Goal: Task Accomplishment & Management: Complete application form

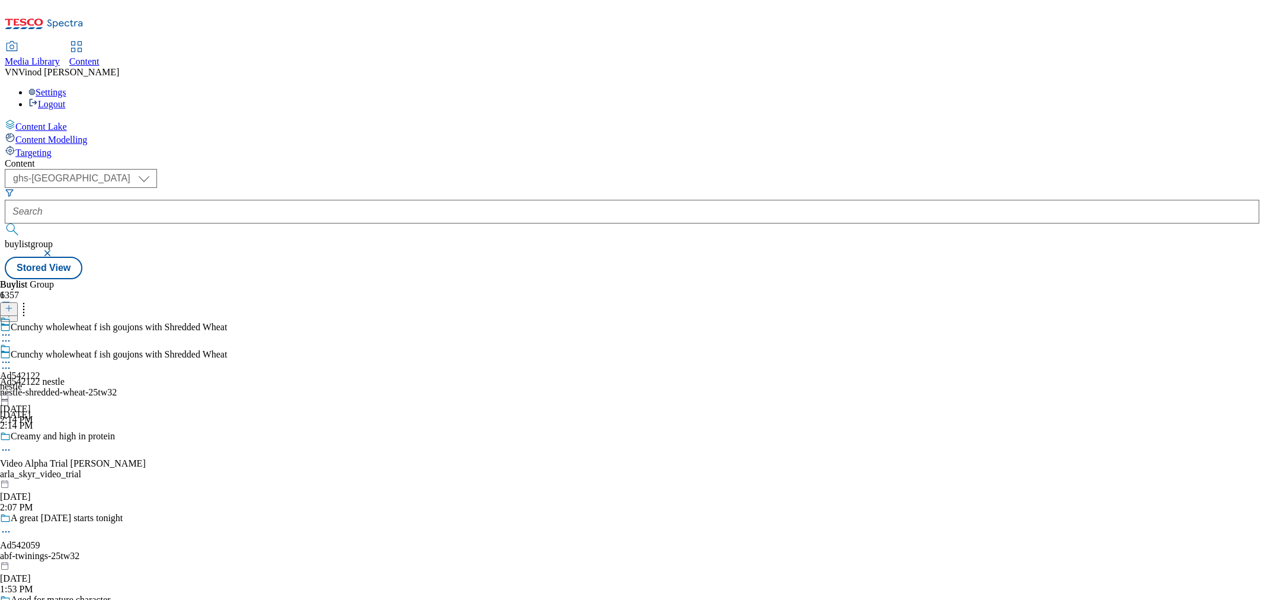
select select "ghs-uk"
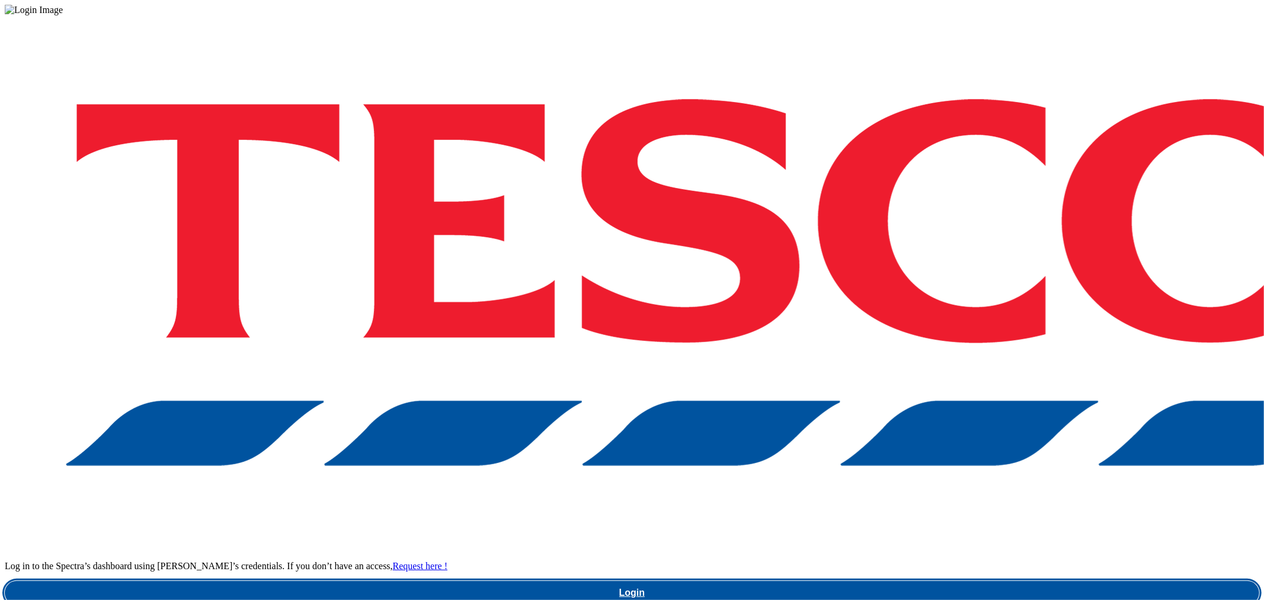
click at [969, 581] on link "Login" at bounding box center [632, 593] width 1255 height 24
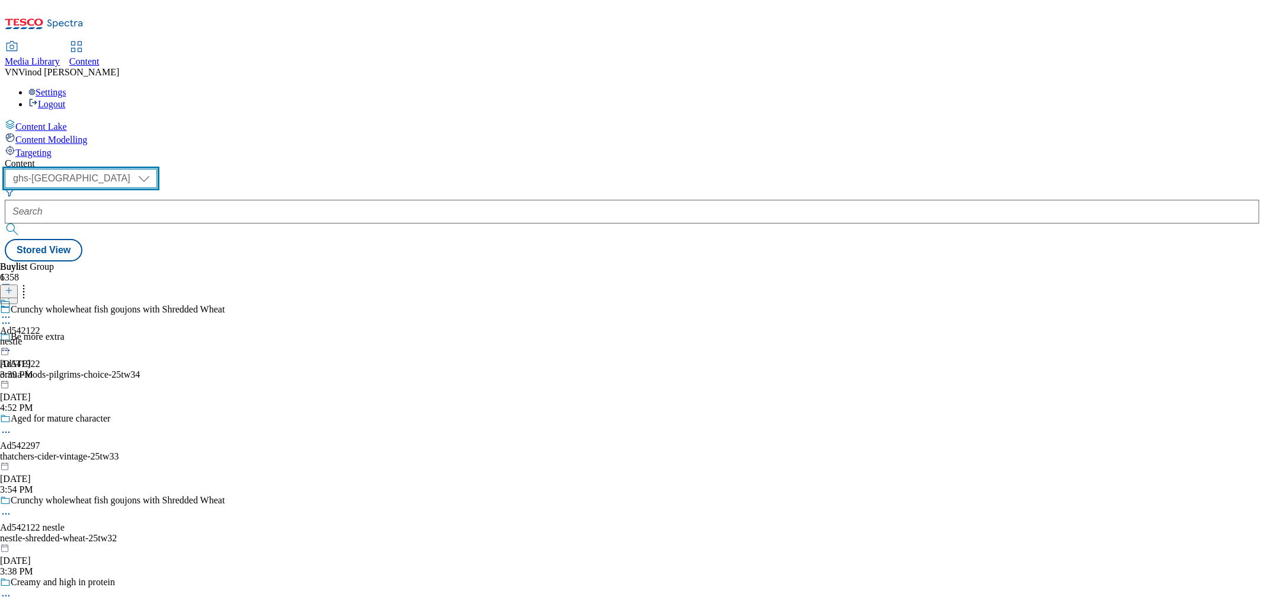
click at [157, 169] on select "ghs-roi ghs-uk" at bounding box center [81, 178] width 152 height 19
select select "ghs-roi"
click at [154, 169] on select "ghs-roi ghs-uk" at bounding box center [81, 178] width 152 height 19
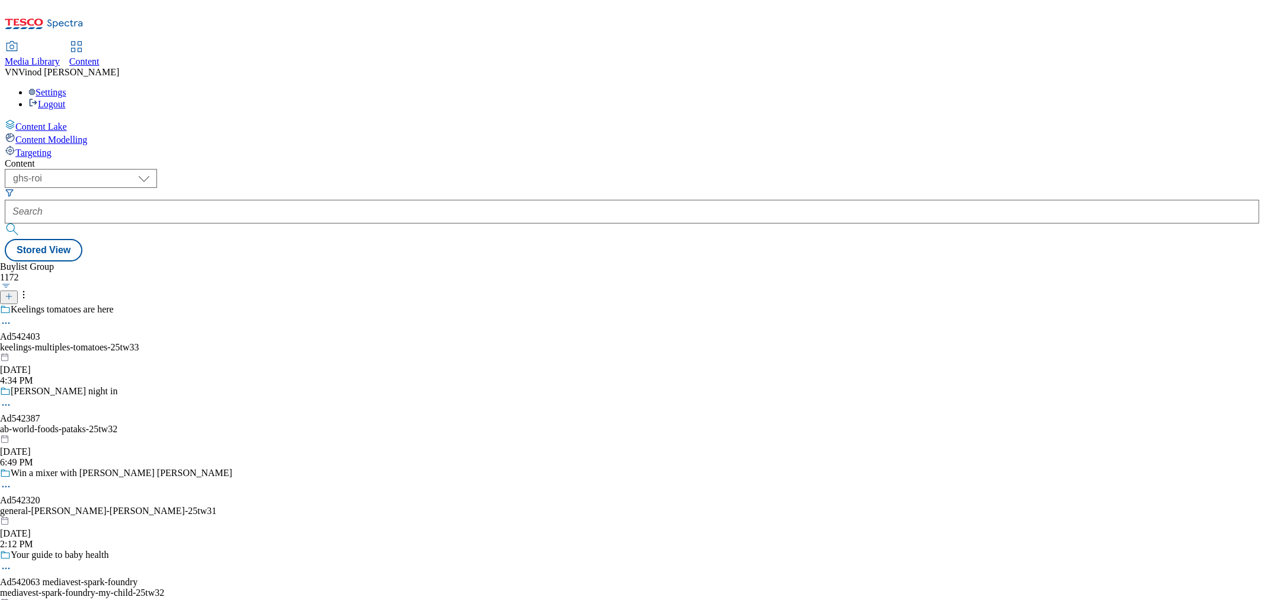
click at [13, 292] on icon at bounding box center [9, 296] width 8 height 8
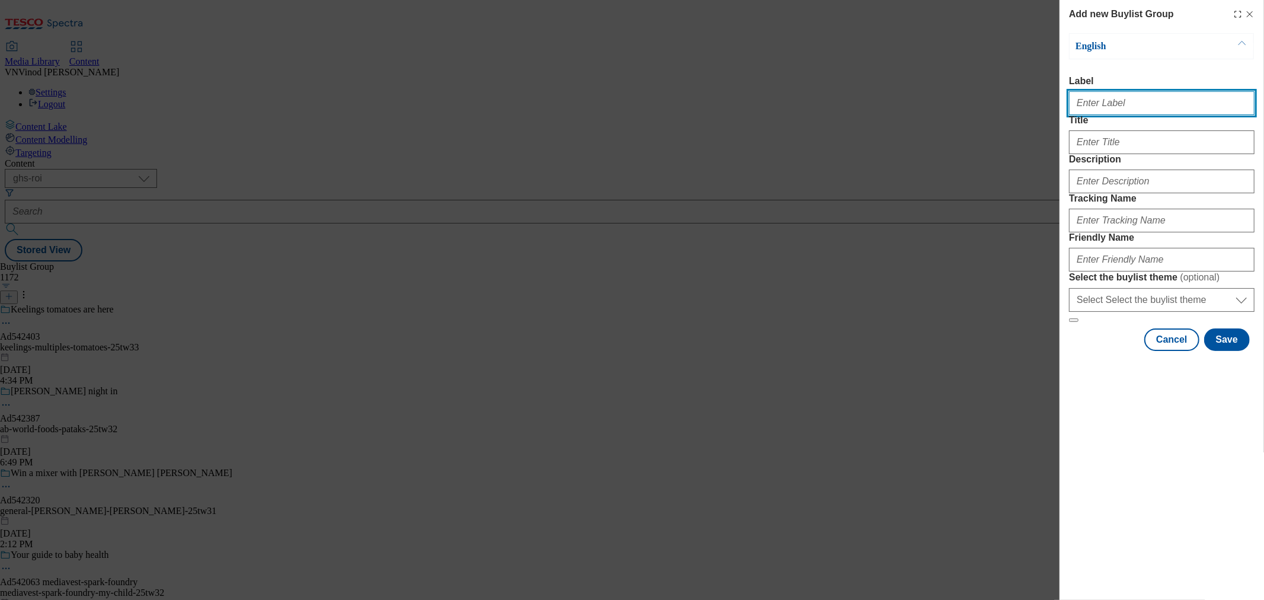
click at [1119, 109] on input "Label" at bounding box center [1162, 103] width 186 height 24
paste input "542416"
type input "Ad542416"
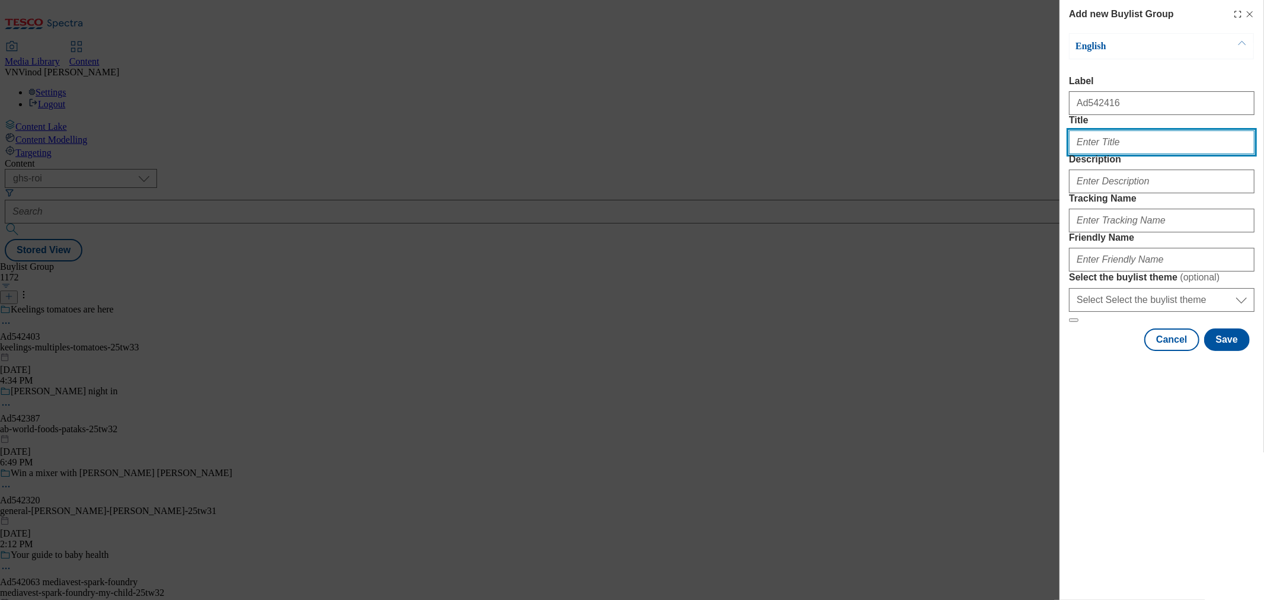
click at [1107, 154] on input "Title" at bounding box center [1162, 142] width 186 height 24
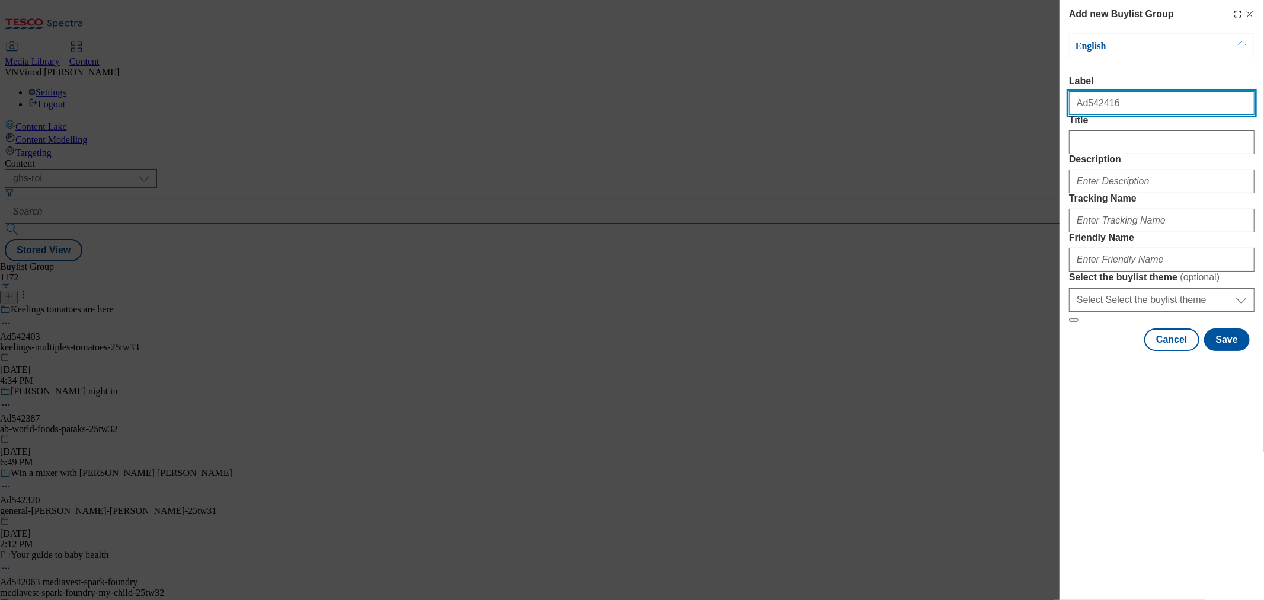
click at [1138, 111] on input "Ad542416" at bounding box center [1162, 103] width 186 height 24
paste input "strong-roots"
type input "Ad542416 strong-roots"
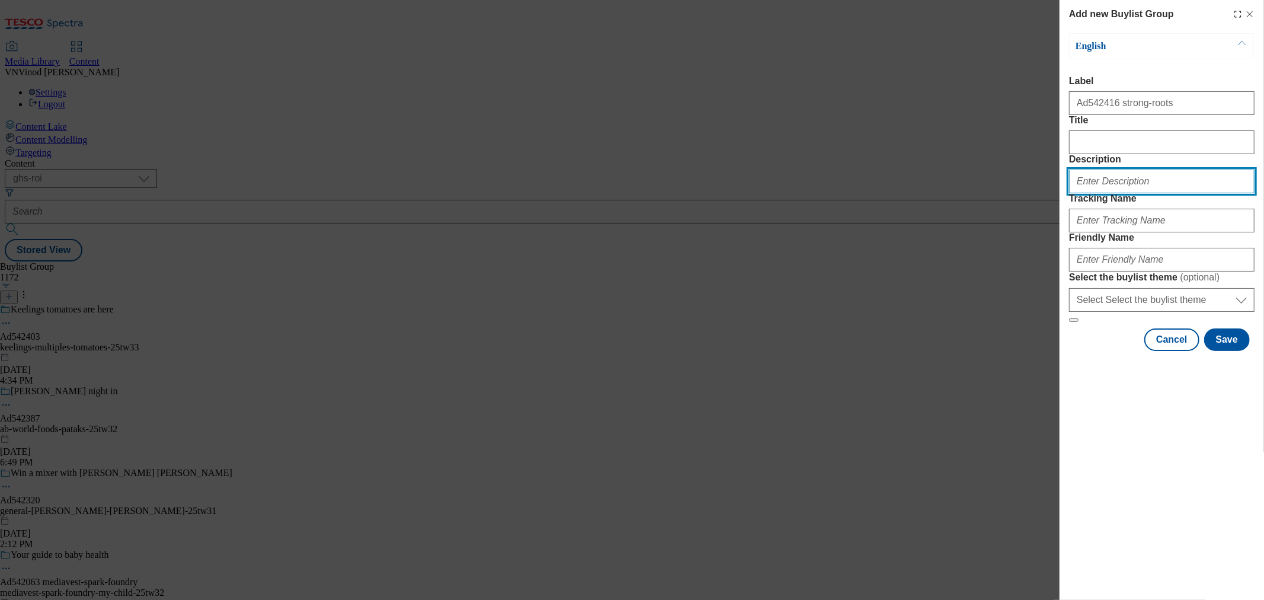
click at [1100, 193] on input "Description" at bounding box center [1162, 182] width 186 height 24
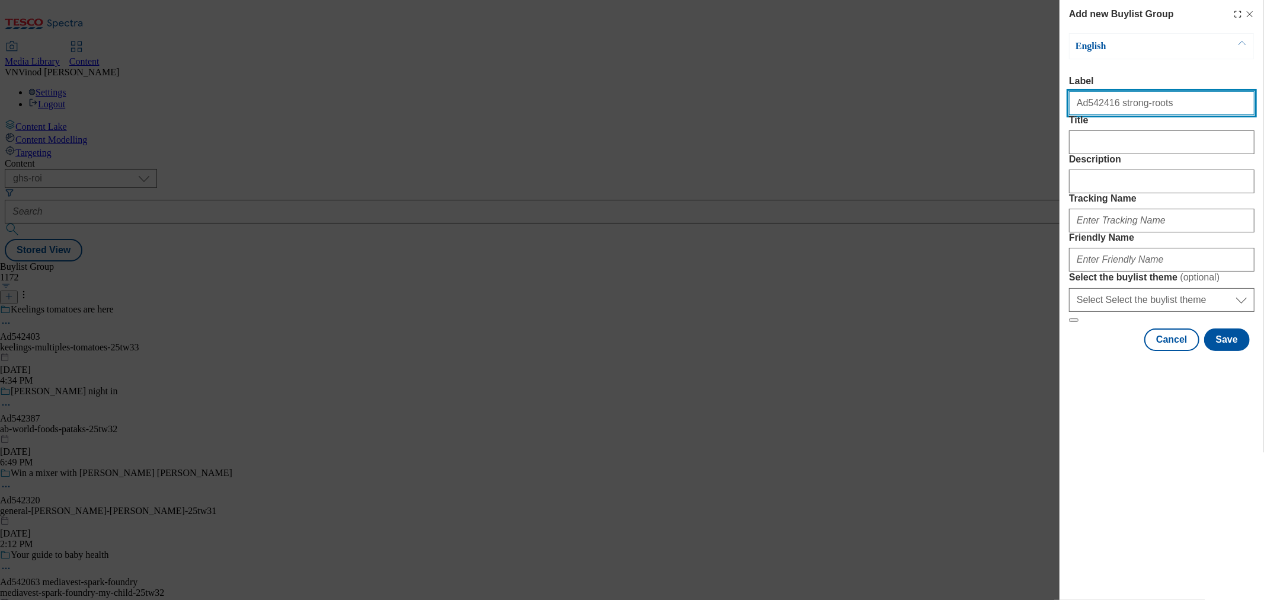
click at [1091, 108] on input "Ad542416 strong-roots" at bounding box center [1162, 103] width 186 height 24
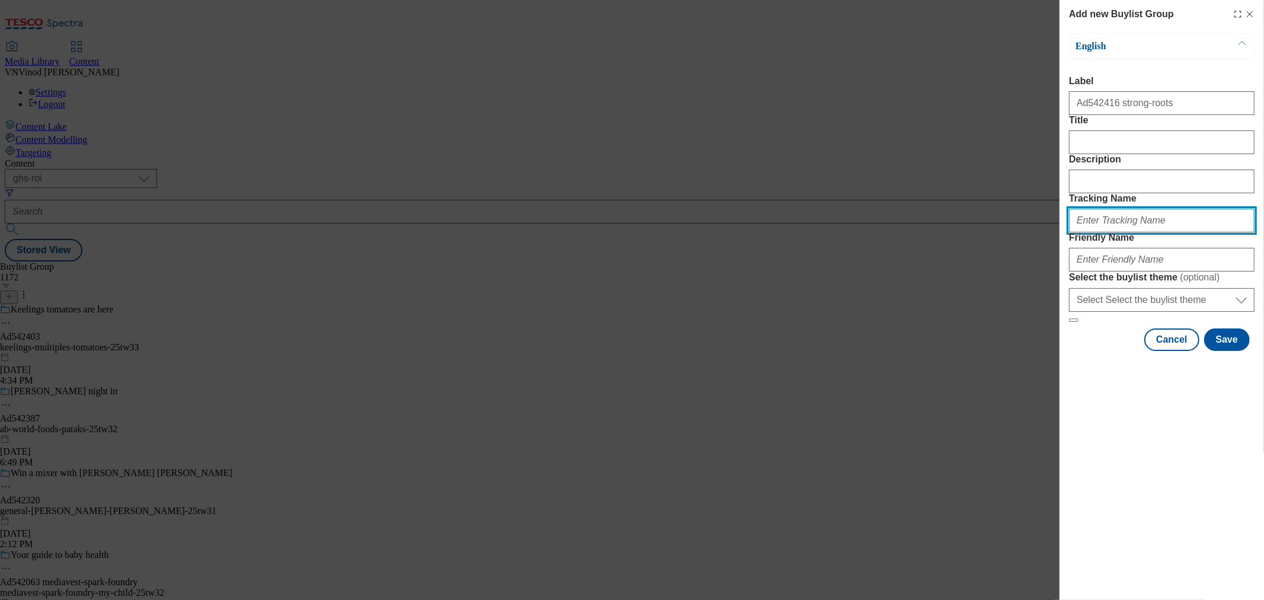
click at [1111, 232] on input "Tracking Name" at bounding box center [1162, 221] width 186 height 24
paste input "Ad542416"
click at [1099, 232] on input "Dh_ADAd542416" at bounding box center [1162, 221] width 186 height 24
click at [1083, 232] on input "Dh_AD542416" at bounding box center [1162, 221] width 186 height 24
type input "DH_AD542416"
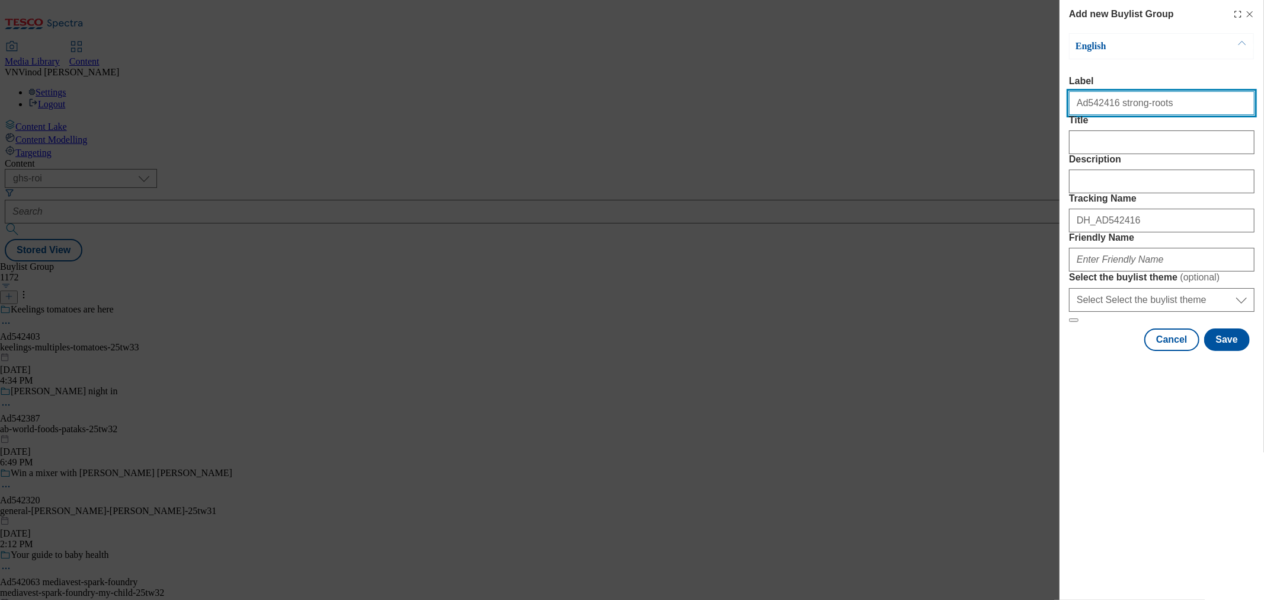
click at [1136, 103] on input "Ad542416 strong-roots" at bounding box center [1162, 103] width 186 height 24
click at [1138, 107] on input "Ad542416 strong-roots" at bounding box center [1162, 103] width 186 height 24
drag, startPoint x: 1156, startPoint y: 109, endPoint x: 1110, endPoint y: 107, distance: 46.3
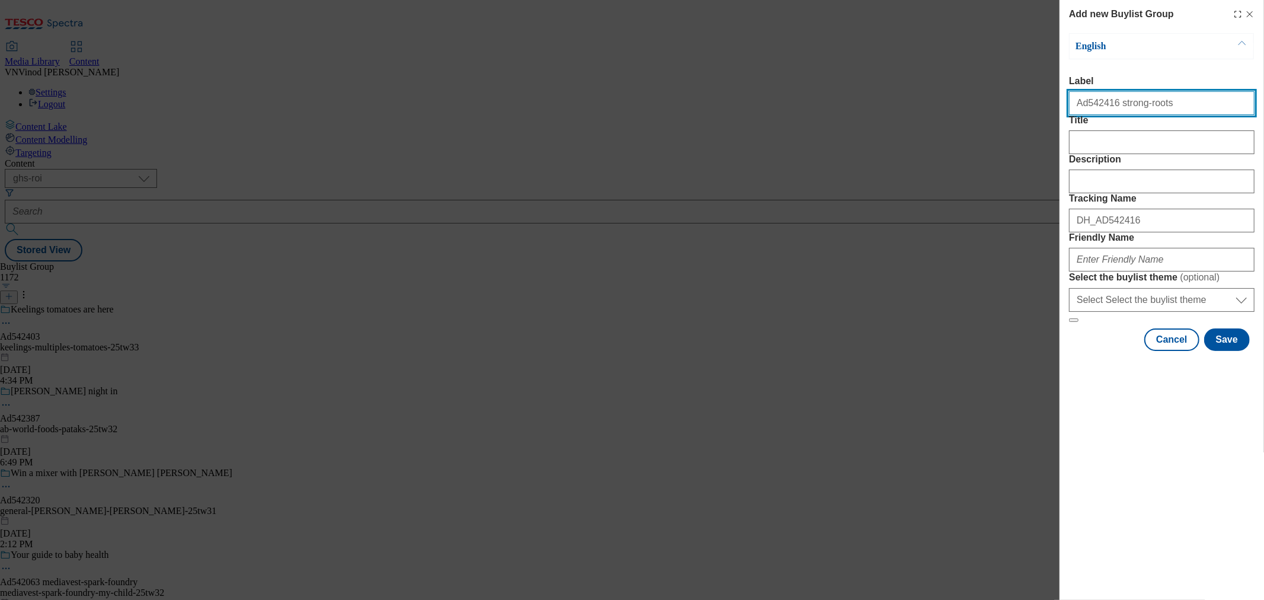
click at [1110, 107] on input "Ad542416 strong-roots" at bounding box center [1162, 103] width 186 height 24
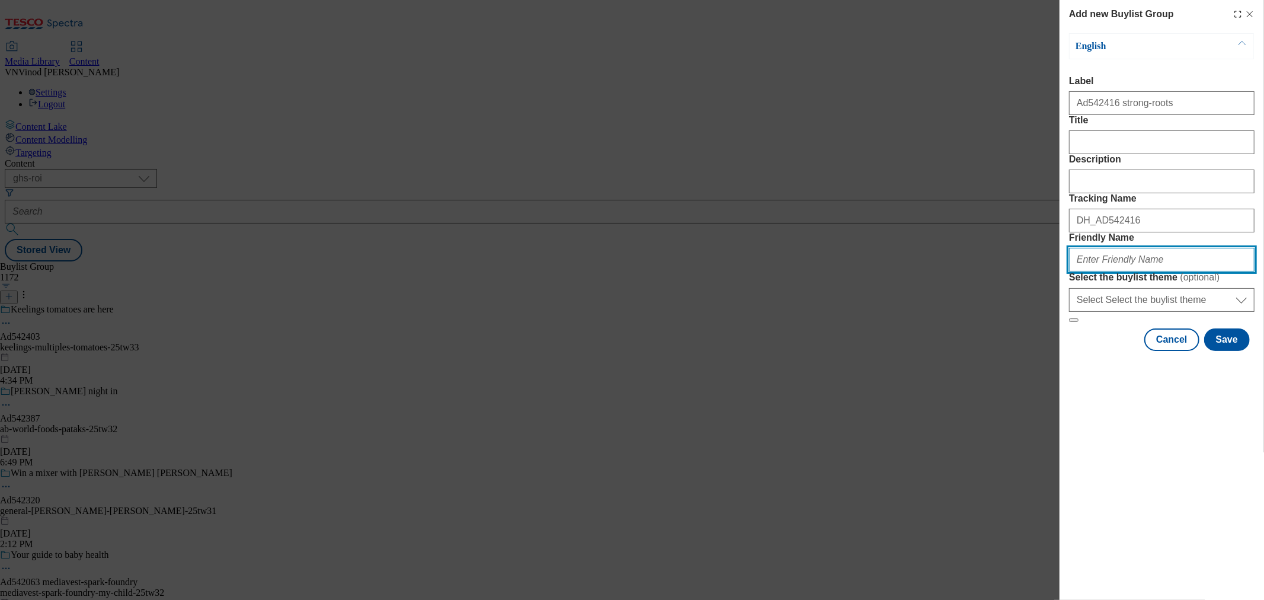
click at [1132, 272] on input "Friendly Name" at bounding box center [1162, 260] width 186 height 24
paste input "strong-roots"
drag, startPoint x: 1166, startPoint y: 347, endPoint x: 627, endPoint y: 359, distance: 539.0
click at [627, 359] on div "Add new Buylist Group English Label Ad542416 strong-roots Title Description Tra…" at bounding box center [632, 300] width 1264 height 600
type input "strong-roots-25tw33"
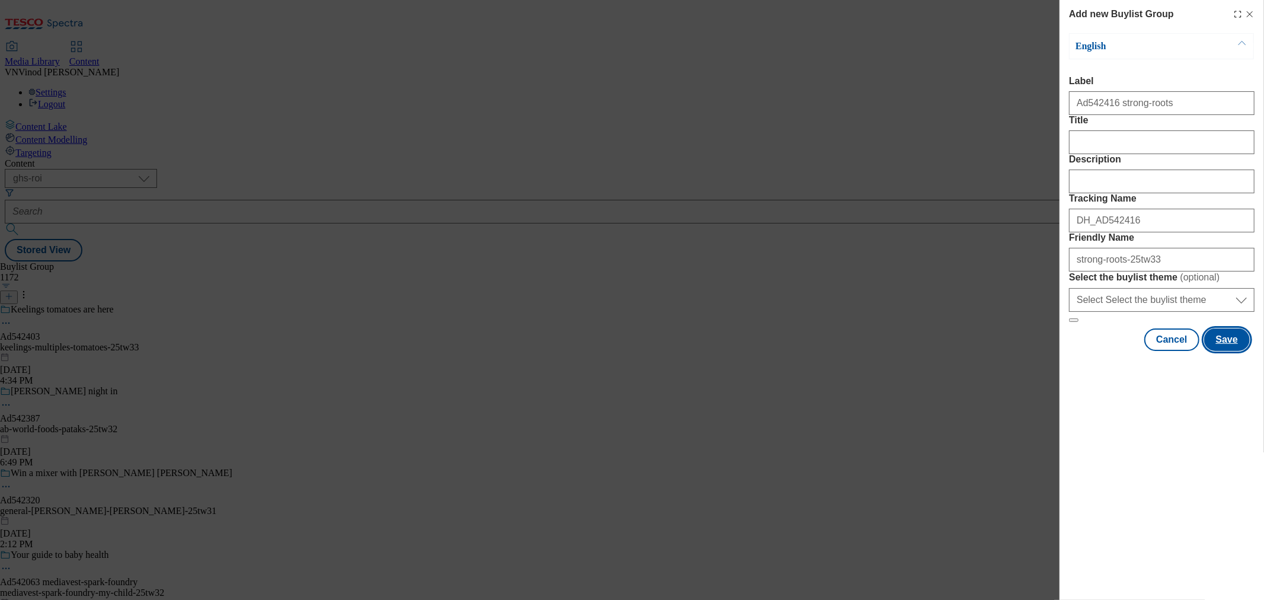
click at [1138, 351] on button "Save" at bounding box center [1228, 339] width 46 height 23
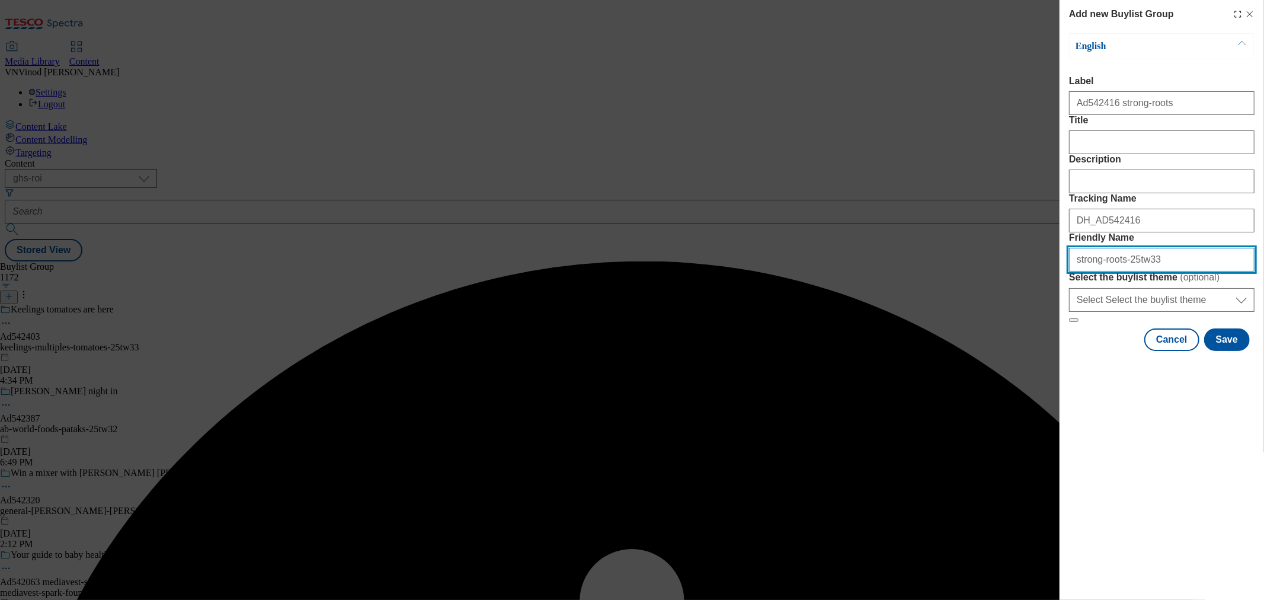
click at [1121, 272] on input "strong-roots-25tw33" at bounding box center [1162, 260] width 186 height 24
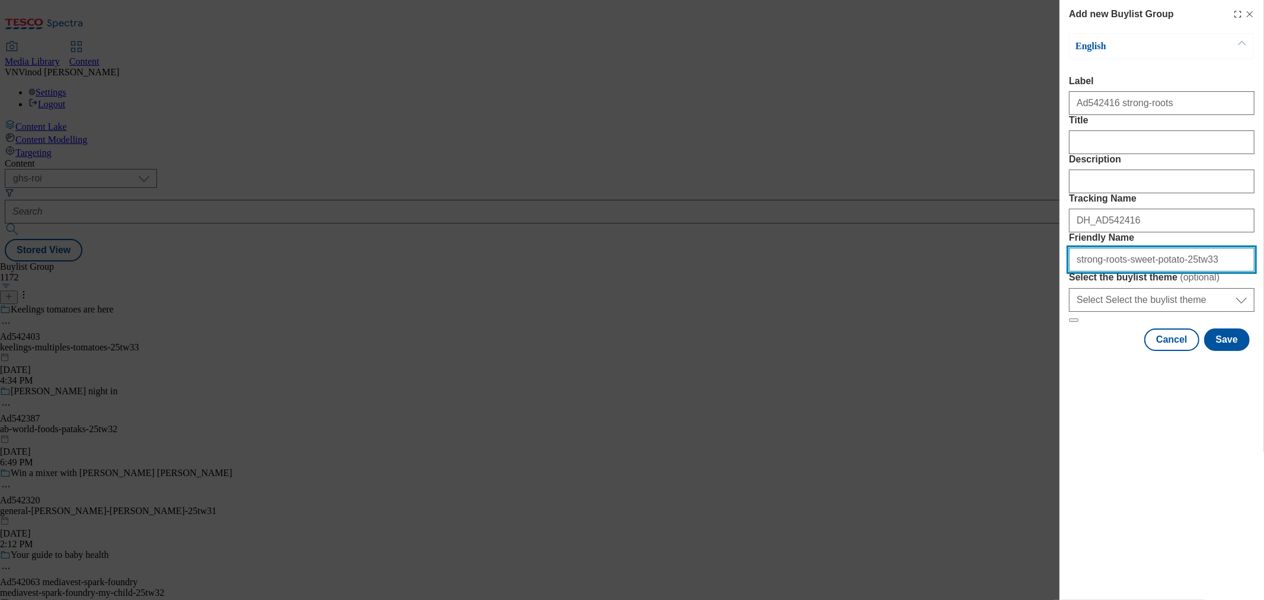
drag, startPoint x: 1208, startPoint y: 347, endPoint x: 740, endPoint y: 344, distance: 468.3
click at [744, 343] on div "Add new Buylist Group English Label Ad542416 strong-roots Title Description Tra…" at bounding box center [632, 300] width 1264 height 600
paste input "Modal"
type input "strong-roots-sweet-potato-25tw33"
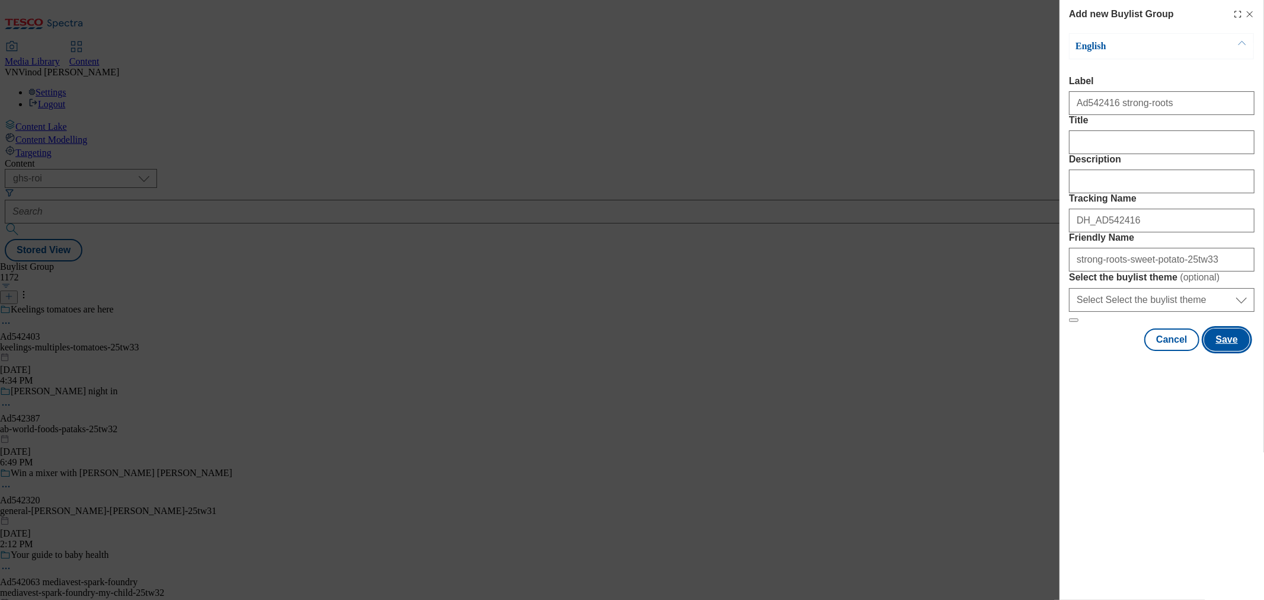
click at [1138, 351] on button "Save" at bounding box center [1228, 339] width 46 height 23
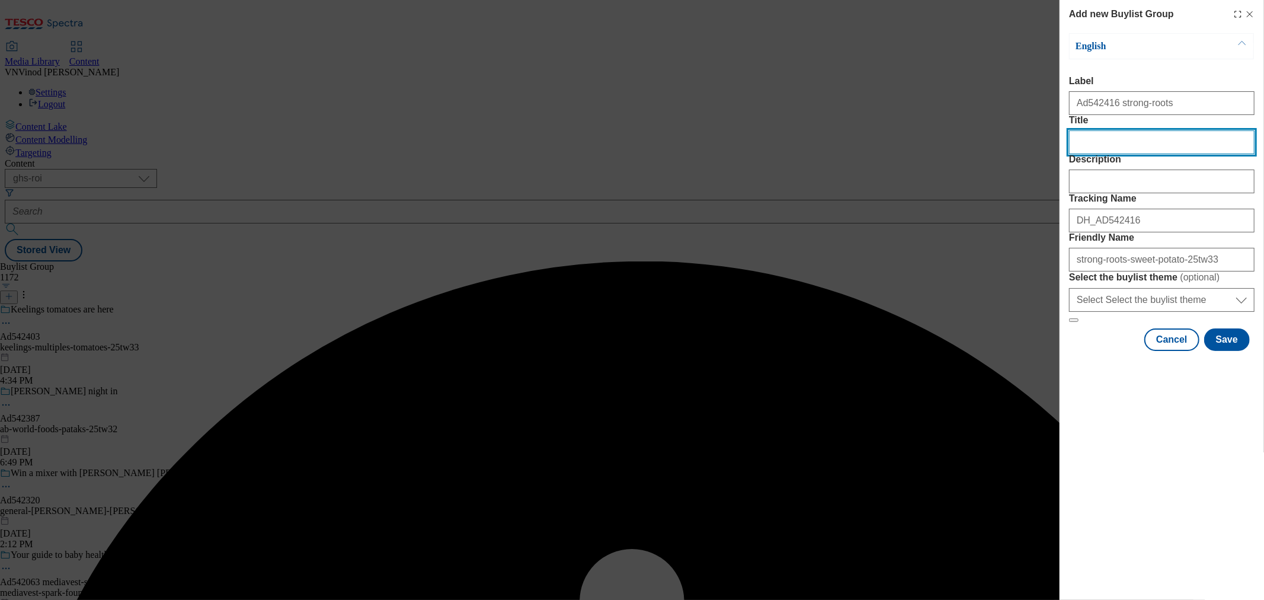
click at [1137, 154] on input "Title" at bounding box center [1162, 142] width 186 height 24
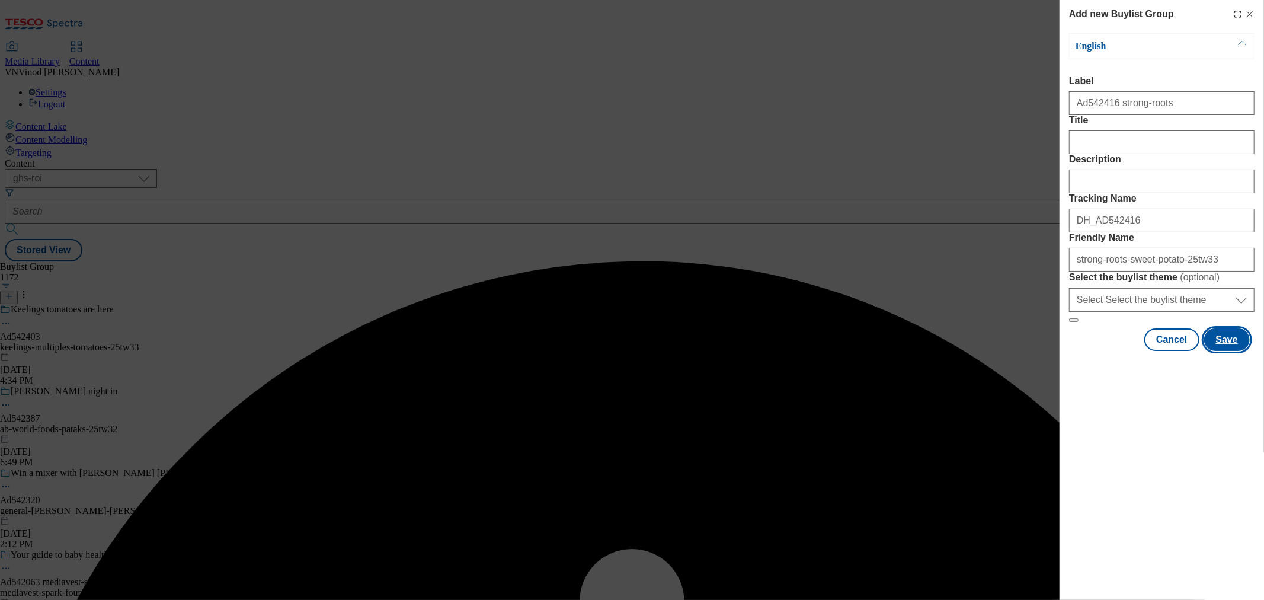
click at [1138, 351] on button "Save" at bounding box center [1228, 339] width 46 height 23
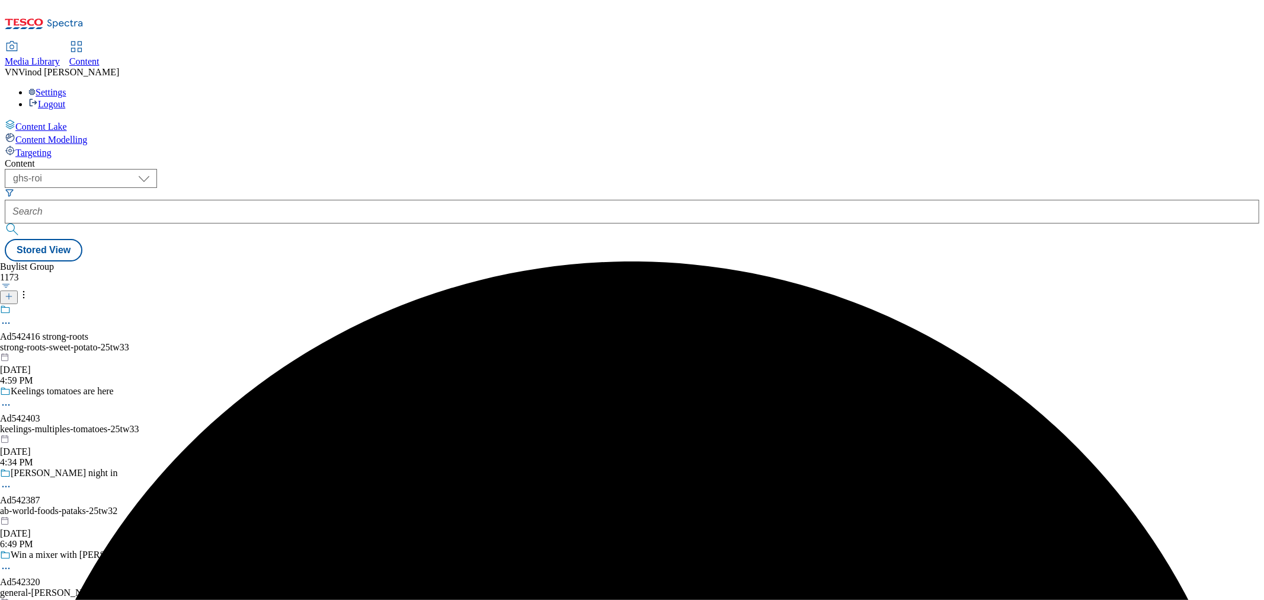
click at [232, 342] on div "strong-roots-sweet-potato-25tw33" at bounding box center [116, 347] width 232 height 11
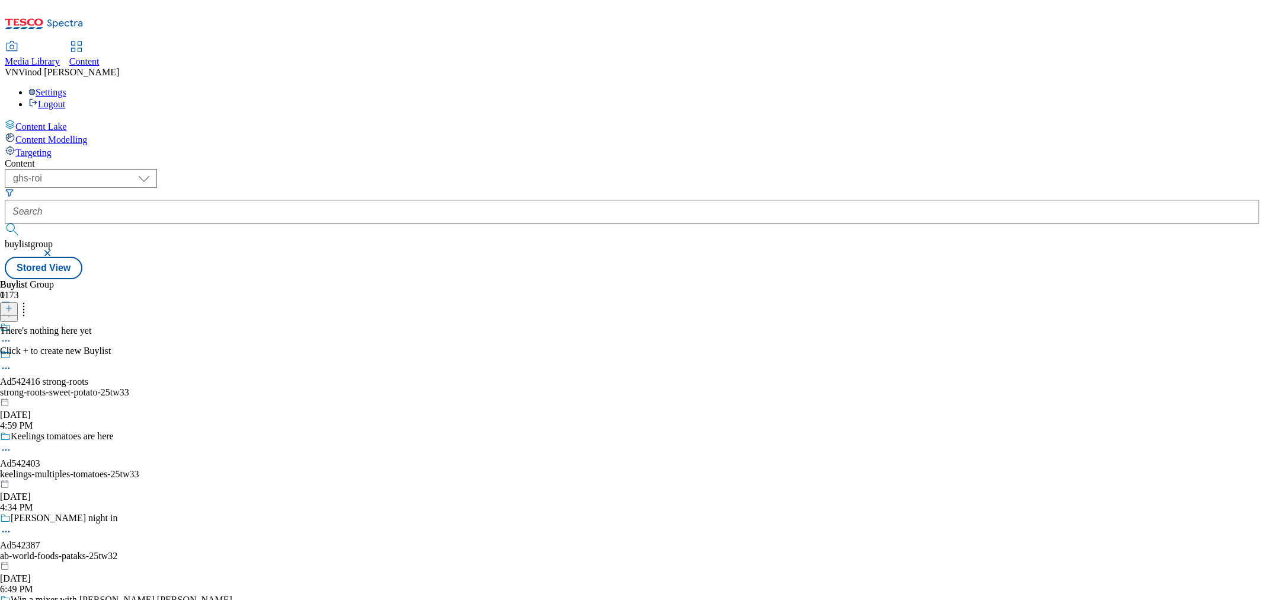
click at [12, 362] on icon at bounding box center [6, 368] width 12 height 12
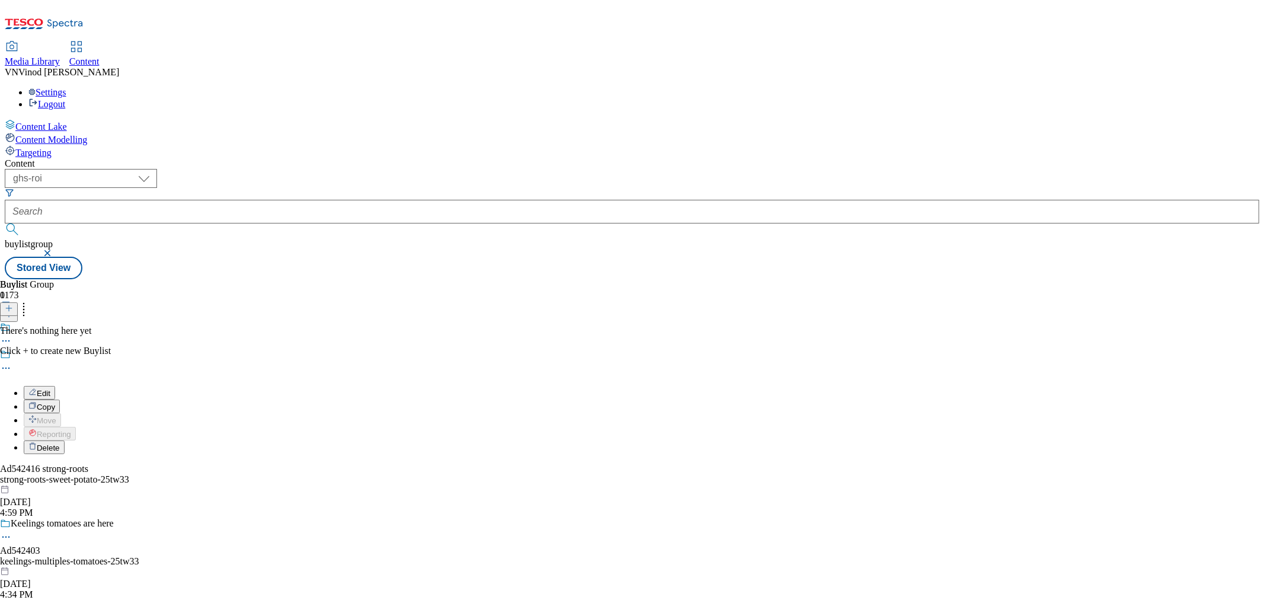
click at [55, 386] on button "Edit" at bounding box center [39, 393] width 31 height 14
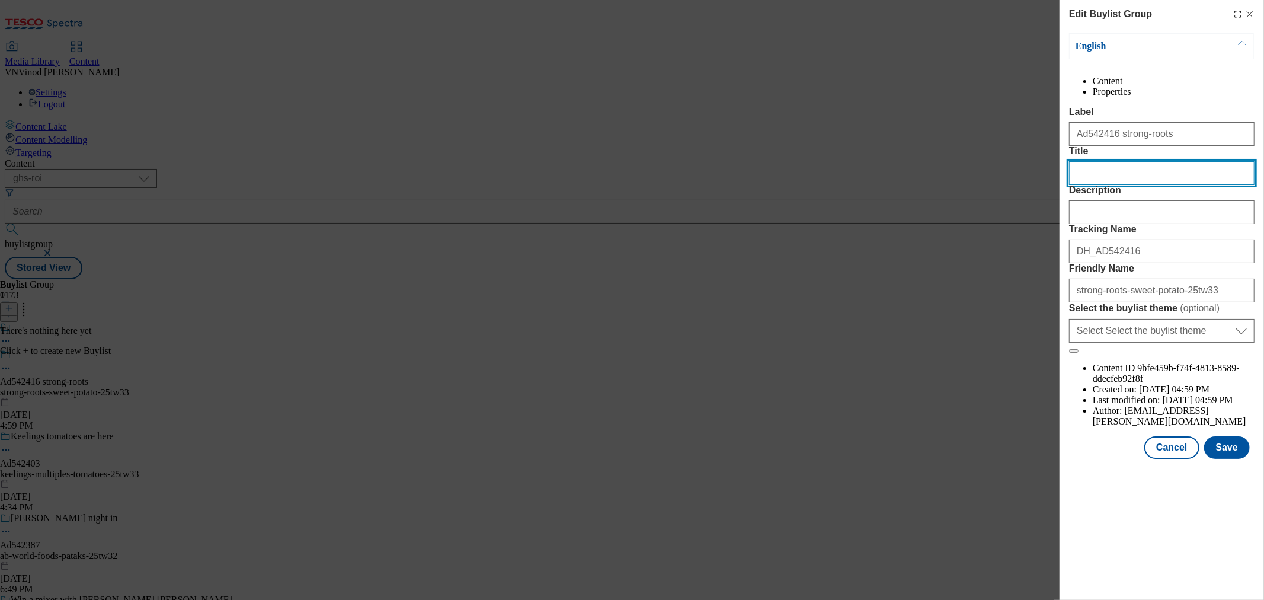
click at [1110, 185] on input "Title" at bounding box center [1162, 173] width 186 height 24
paste input "Strong Roots Oven Baked Sweet Potato Fries"
type input "Strong Roots Oven Baked Sweet Potato Fries"
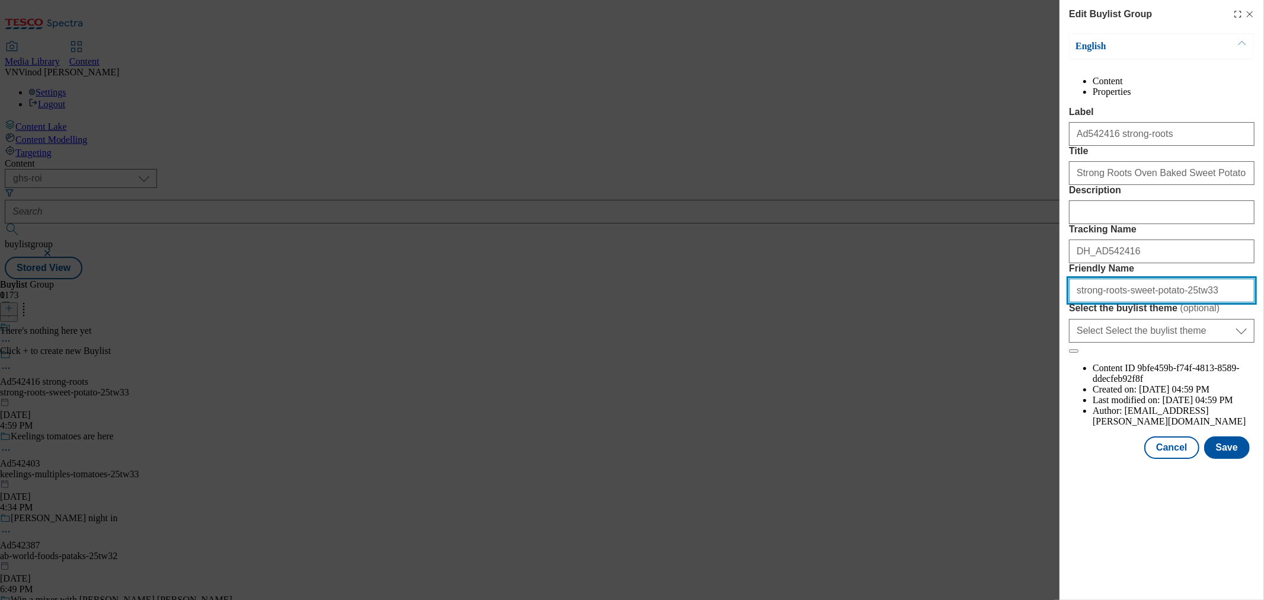
click at [1119, 302] on input "strong-roots-sweet-potato-25tw33" at bounding box center [1162, 291] width 186 height 24
drag, startPoint x: 1165, startPoint y: 397, endPoint x: 1119, endPoint y: 399, distance: 46.9
click at [1119, 302] on input "strong-roots-sweet-potato-25tw33" at bounding box center [1162, 291] width 186 height 24
type input "strong-roots-25tw33"
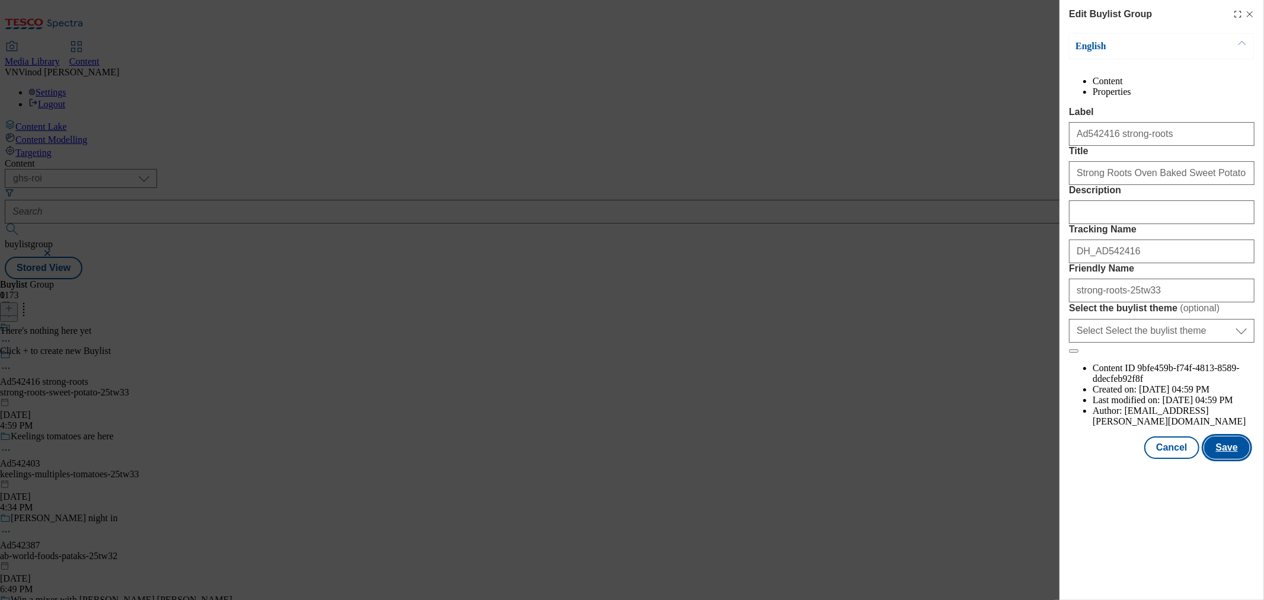
click at [1138, 459] on button "Save" at bounding box center [1228, 447] width 46 height 23
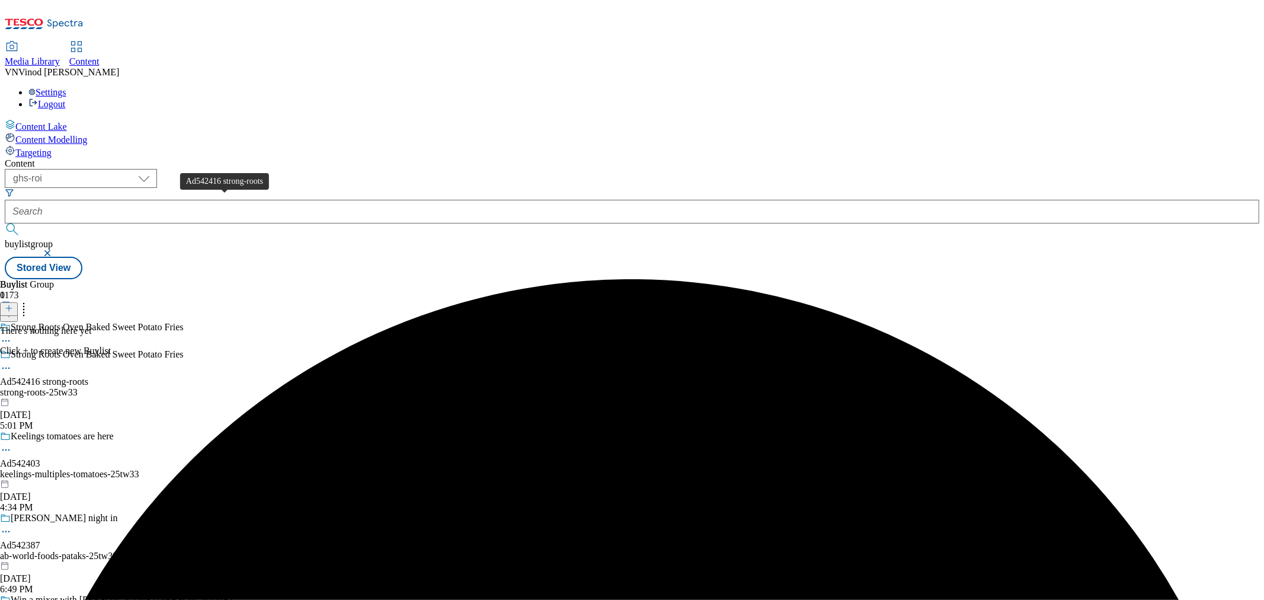
click at [88, 376] on div "Ad542416 strong-roots" at bounding box center [44, 381] width 88 height 11
click at [13, 304] on icon at bounding box center [9, 308] width 8 height 8
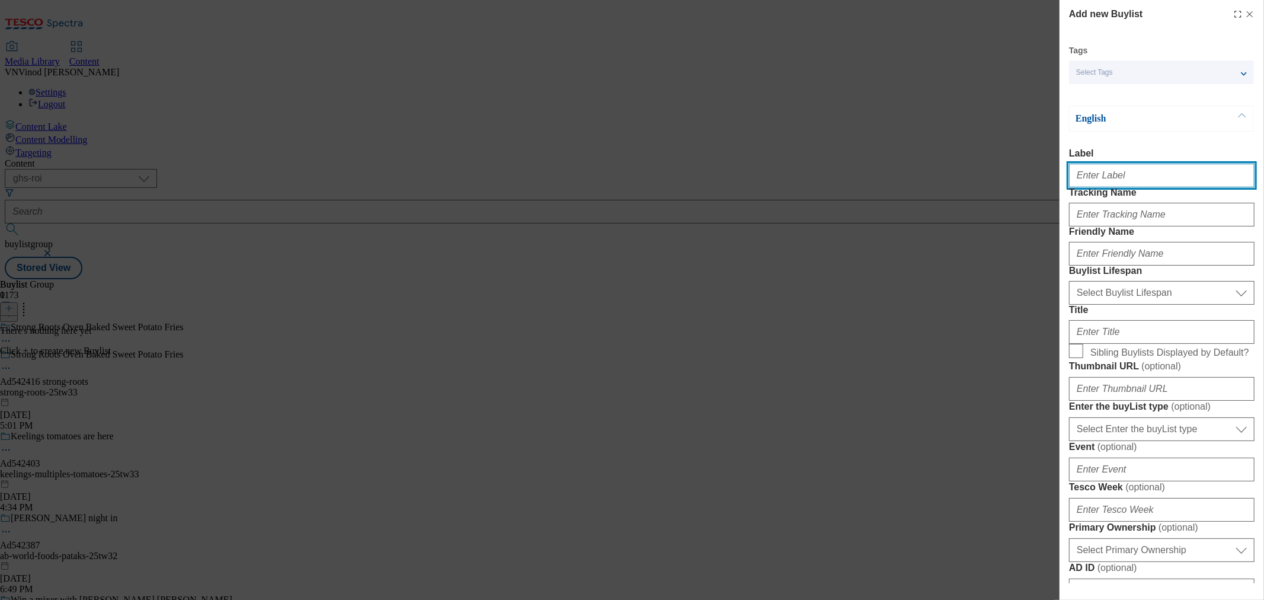
click at [1138, 181] on input "Label" at bounding box center [1162, 176] width 186 height 24
paste input "542416"
type input "Ad542416"
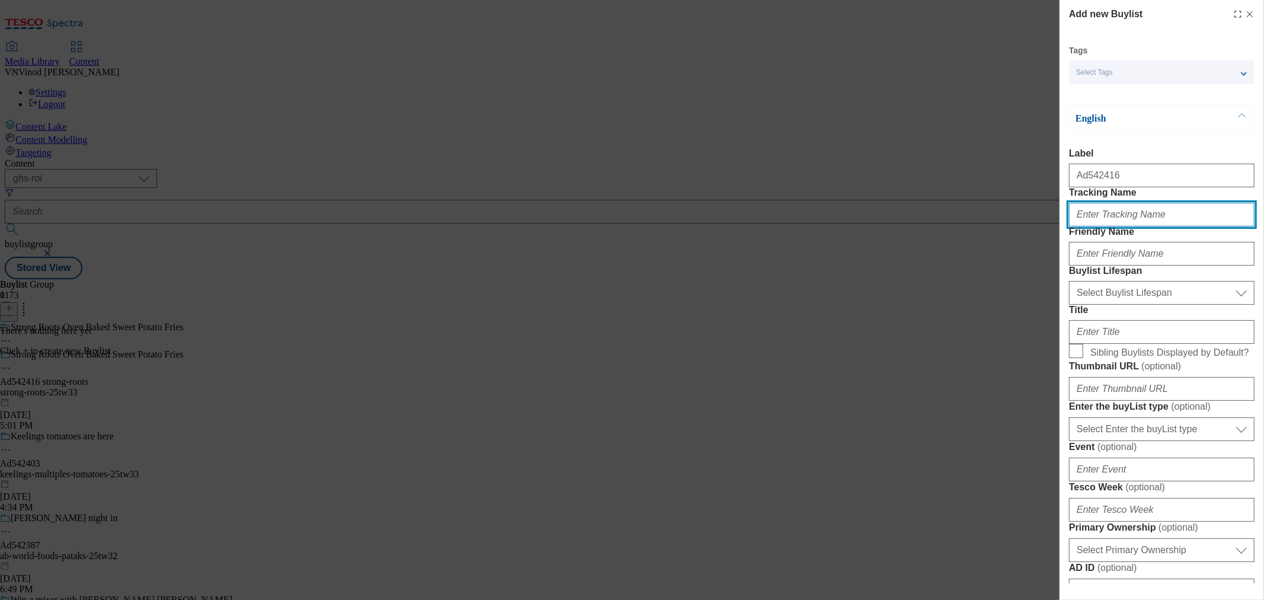
click at [1110, 226] on input "Tracking Name" at bounding box center [1162, 215] width 186 height 24
paste input "542416"
type input "DH_AD542416"
drag, startPoint x: 796, startPoint y: 194, endPoint x: 1110, endPoint y: 311, distance: 335.8
click at [796, 194] on div "Add new Buylist Tags Select Tags fnf marketplace whoosh ghs English Label Ad542…" at bounding box center [632, 300] width 1264 height 600
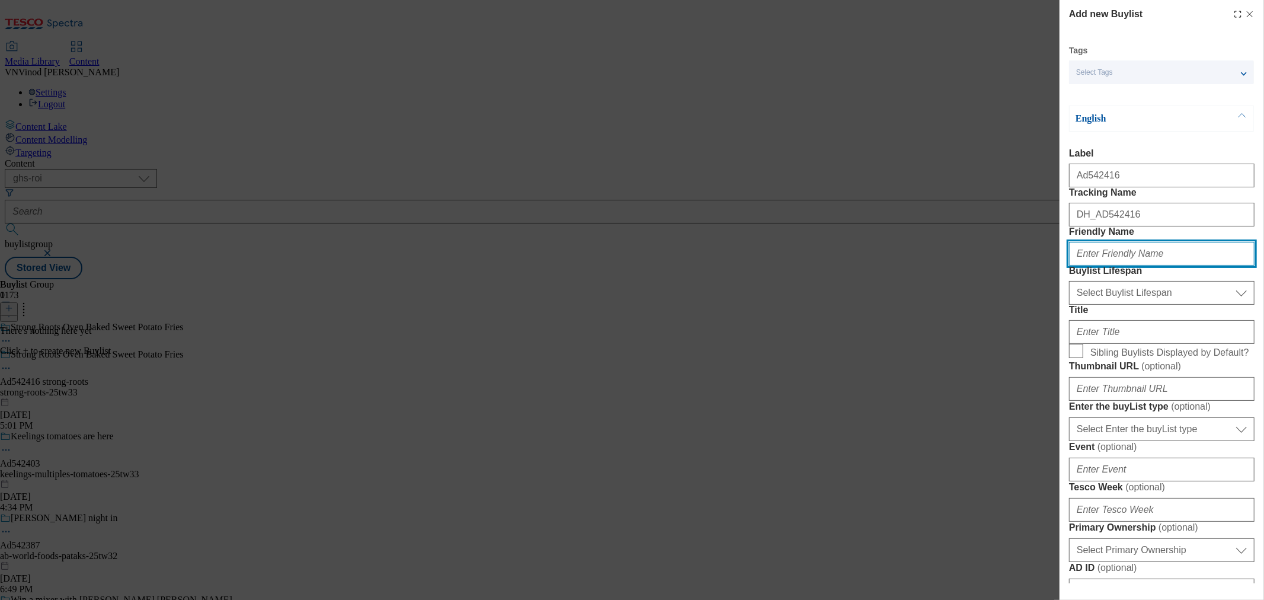
click at [1135, 266] on input "Friendly Name" at bounding box center [1162, 254] width 186 height 24
paste input "strong-roots"
type input "strong-roots"
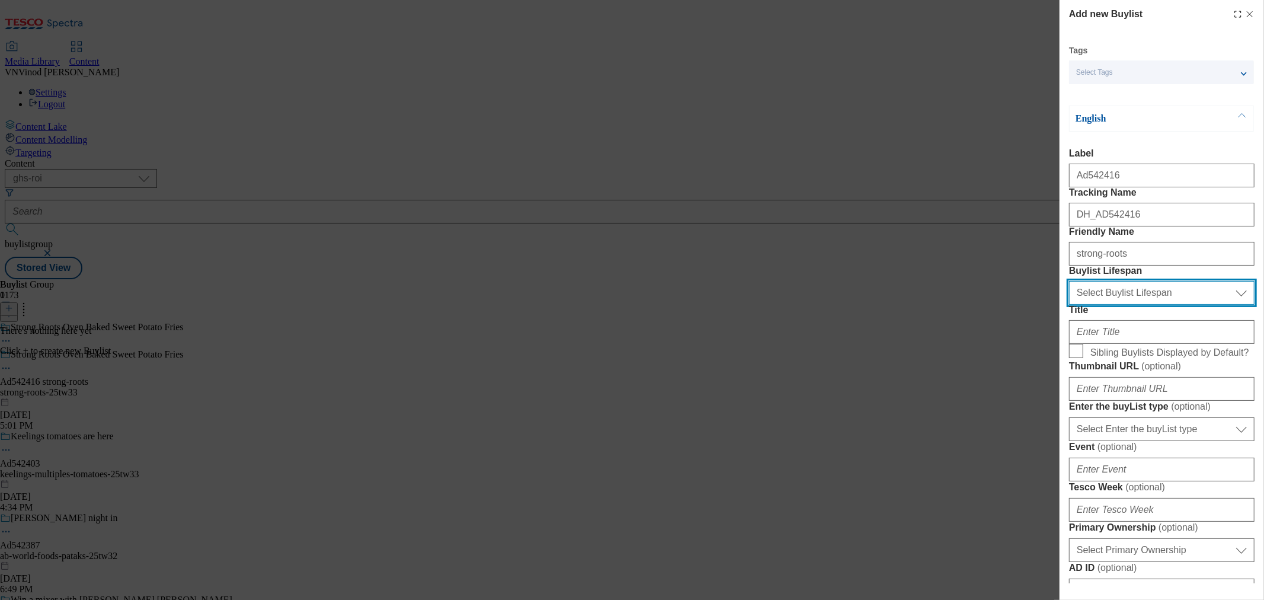
click at [1138, 305] on select "Select Buylist Lifespan evergreen seasonal tactical" at bounding box center [1162, 293] width 186 height 24
select select "tactical"
click at [1069, 305] on select "Select Buylist Lifespan evergreen seasonal tactical" at bounding box center [1162, 293] width 186 height 24
click at [915, 257] on div "Add new Buylist Tags Select Tags fnf marketplace whoosh ghs English Label Ad542…" at bounding box center [632, 300] width 1264 height 600
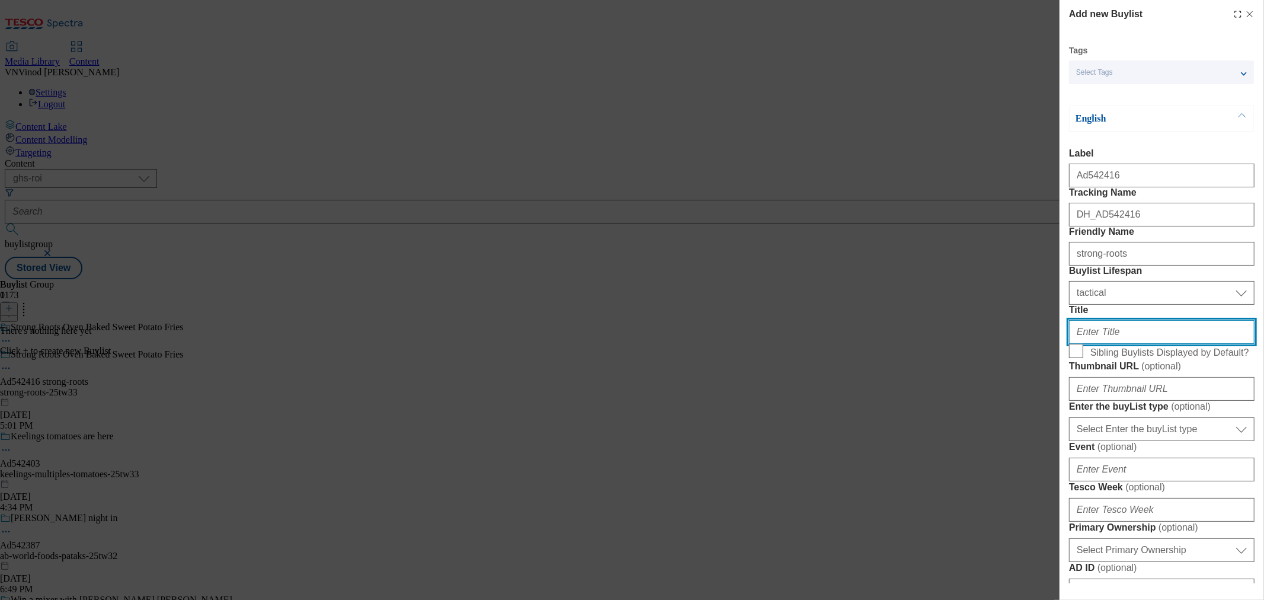
click at [1120, 344] on input "Title" at bounding box center [1162, 332] width 186 height 24
paste input "Ireland's Favourite Sweet Potato Fries"
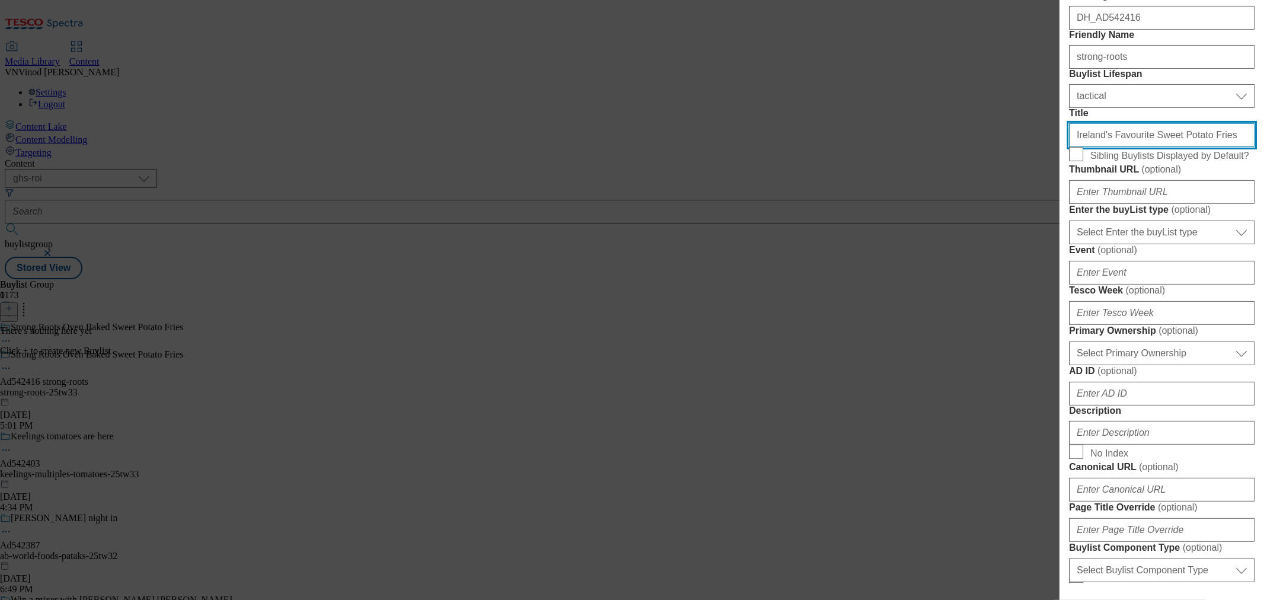
scroll to position [197, 0]
type input "Ireland's Favourite Sweet Potato Fries"
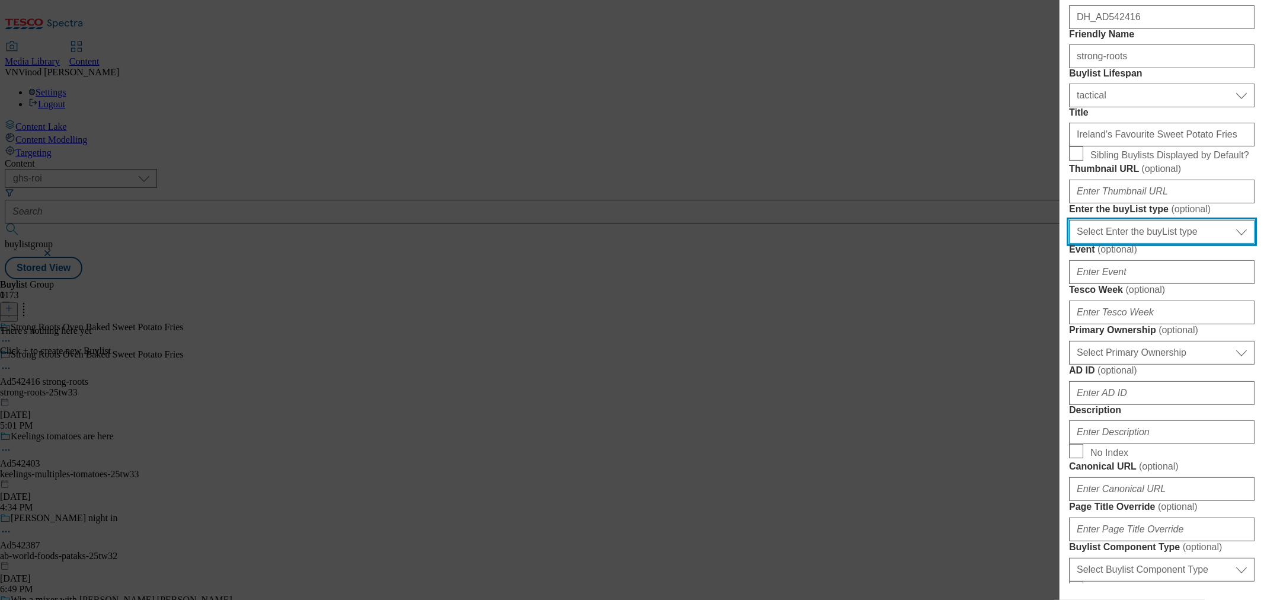
click at [1138, 244] on select "Select Enter the buyList type event supplier funded long term >4 weeks supplier…" at bounding box center [1162, 232] width 186 height 24
select select "supplier funded short term 1-3 weeks"
click at [1069, 244] on select "Select Enter the buyList type event supplier funded long term >4 weeks supplier…" at bounding box center [1162, 232] width 186 height 24
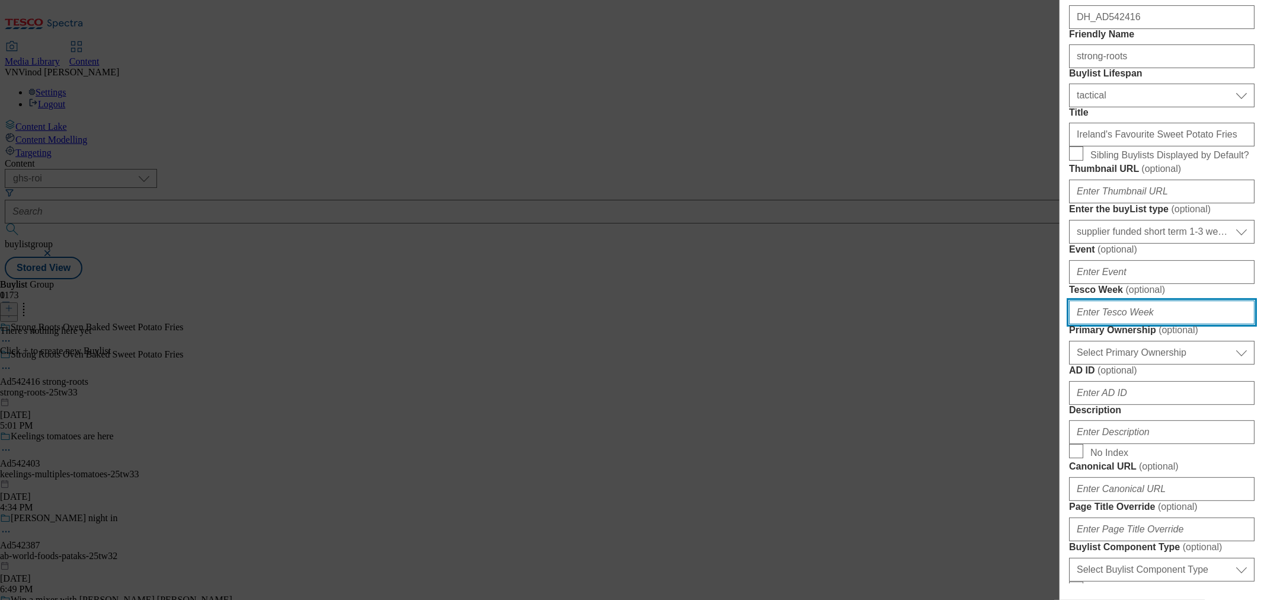
click at [1135, 324] on input "Tesco Week ( optional )" at bounding box center [1162, 313] width 186 height 24
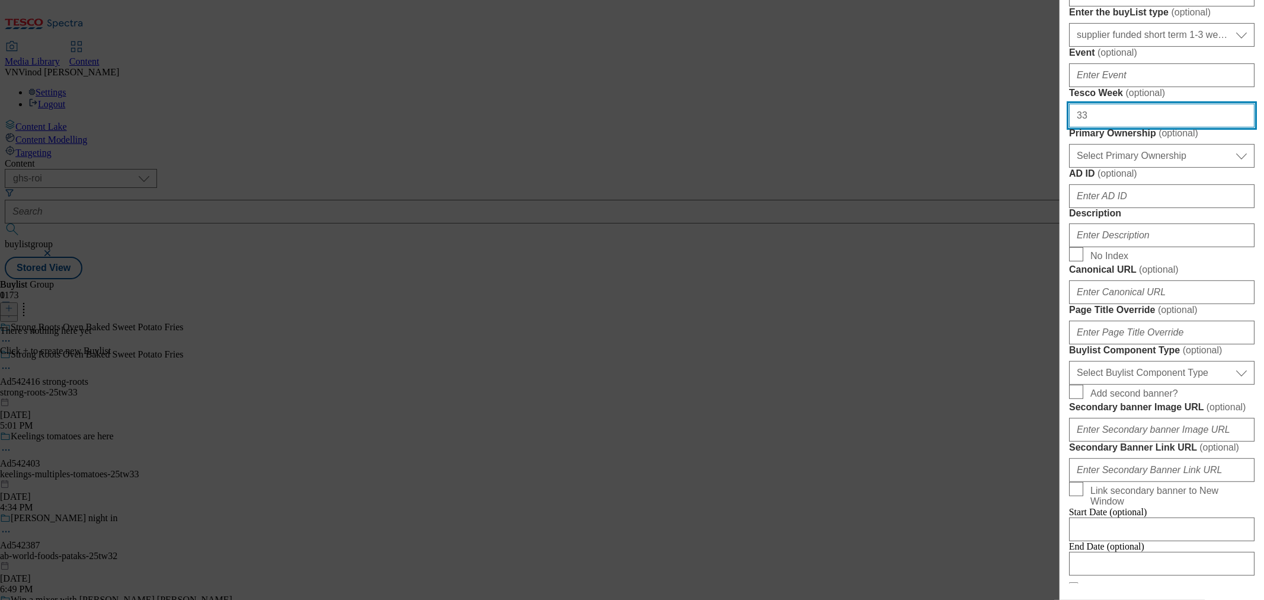
scroll to position [395, 0]
type input "33"
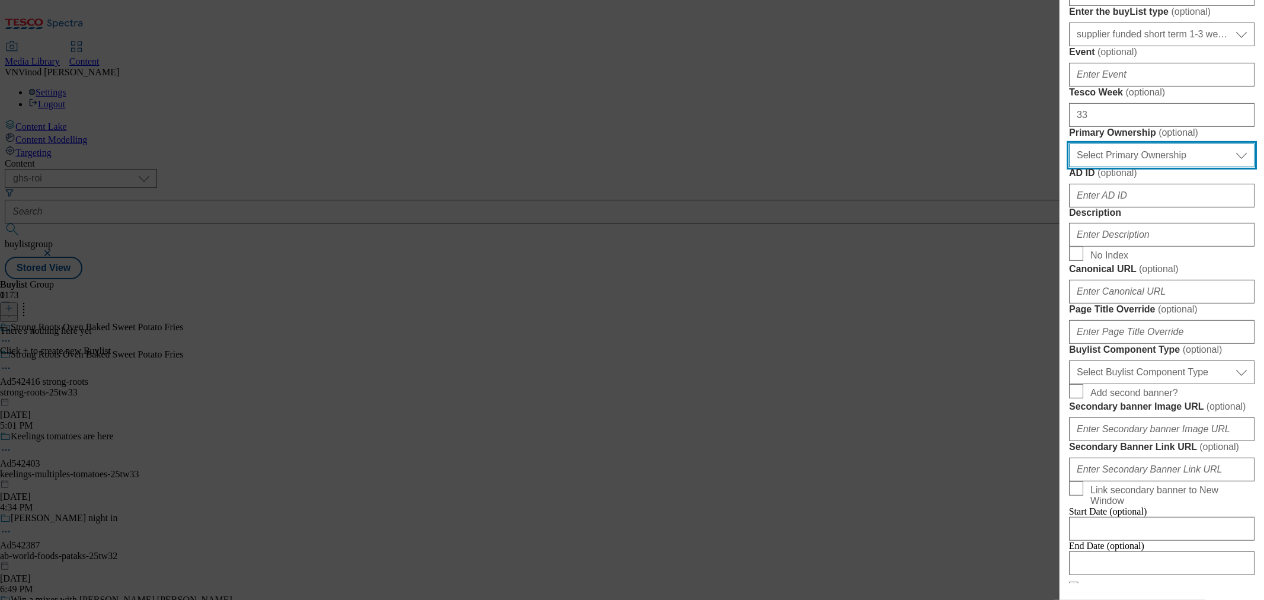
click at [1138, 167] on select "Select Primary Ownership tesco dunnhumby" at bounding box center [1162, 155] width 186 height 24
select select "dunnhumby"
click at [1069, 167] on select "Select Primary Ownership tesco dunnhumby" at bounding box center [1162, 155] width 186 height 24
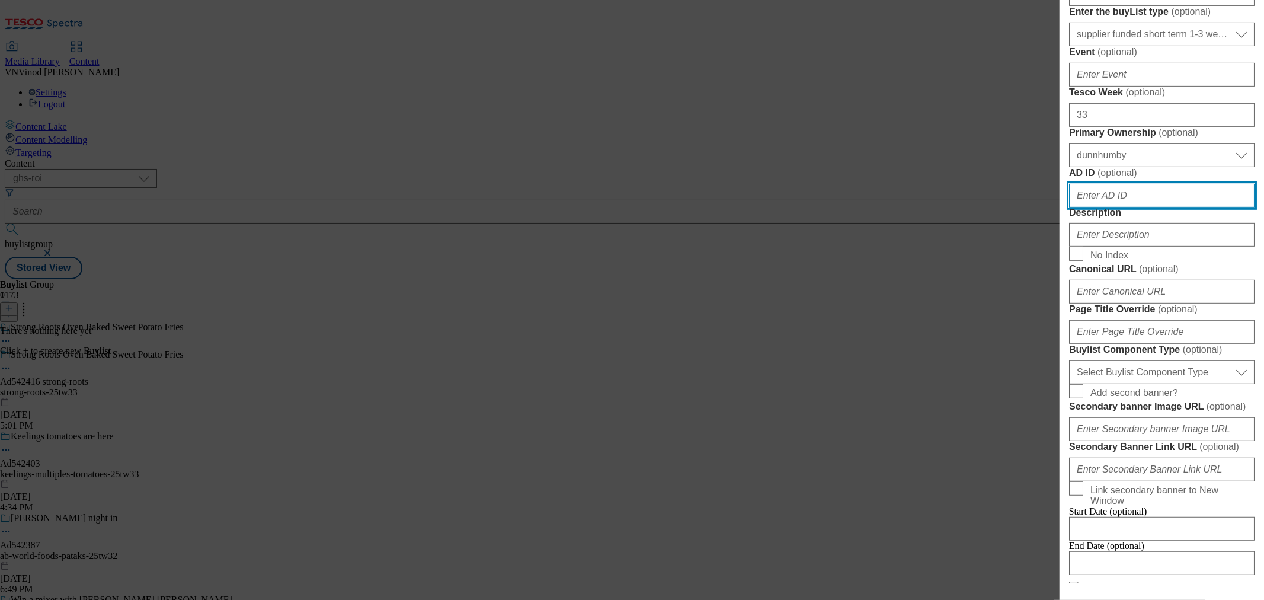
click at [1106, 207] on input "AD ID ( optional )" at bounding box center [1162, 196] width 186 height 24
paste input "542416"
type input "542416"
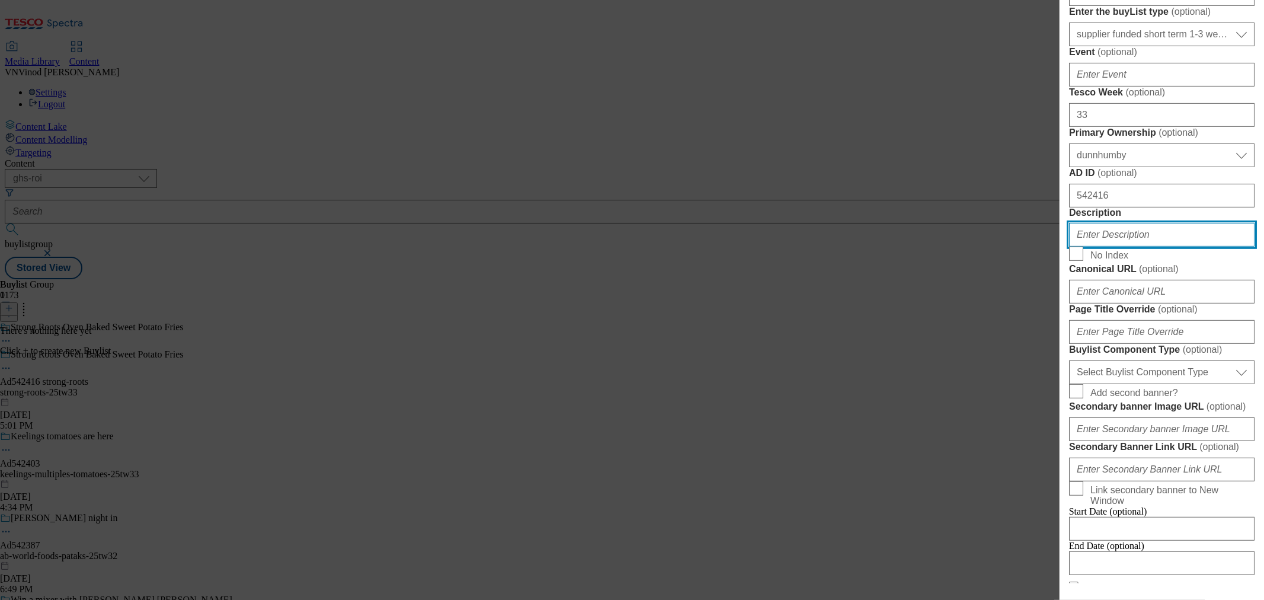
click at [1121, 247] on input "Description" at bounding box center [1162, 235] width 186 height 24
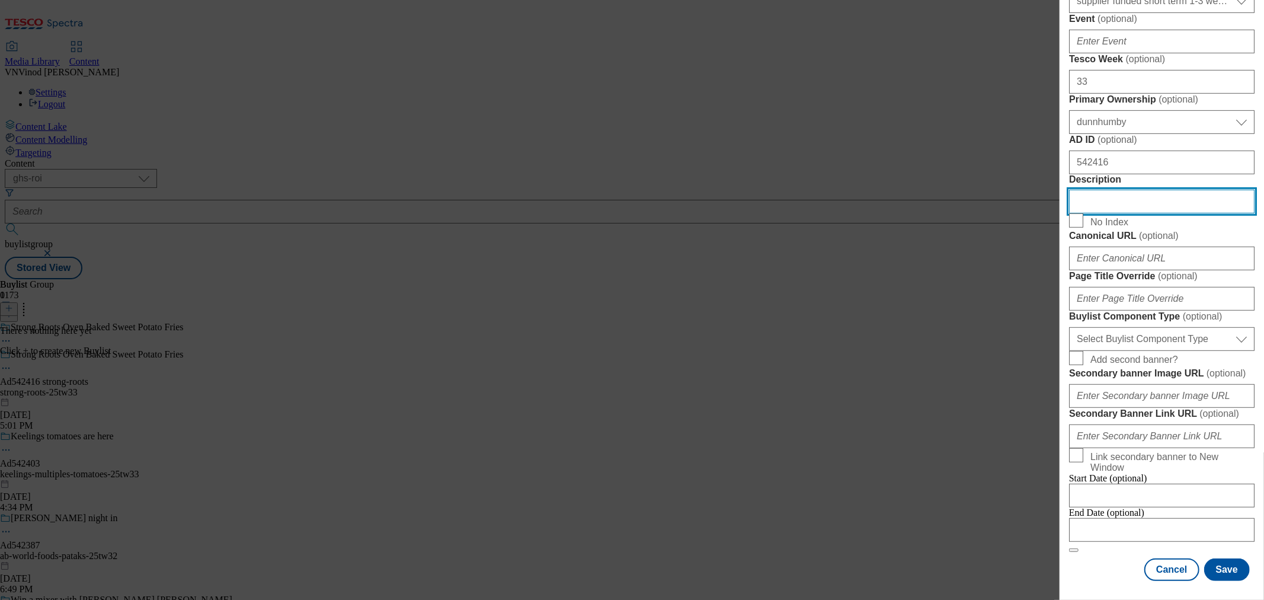
scroll to position [659, 0]
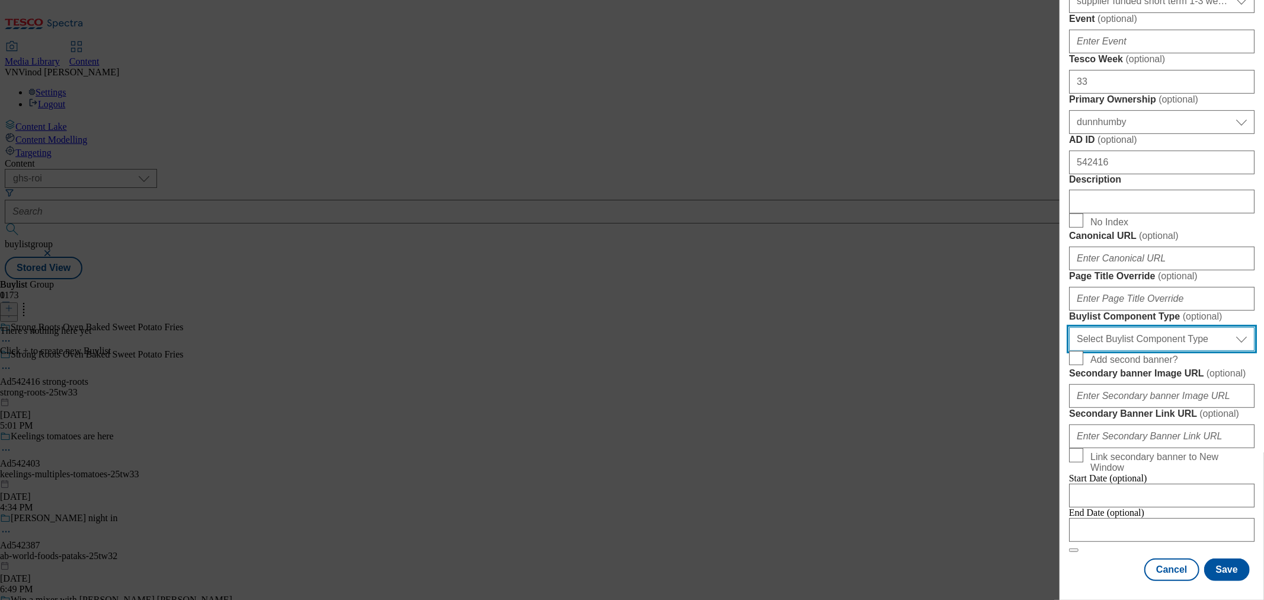
click at [1138, 351] on select "Select Buylist Component Type Banner Competition Header Meal" at bounding box center [1162, 339] width 186 height 24
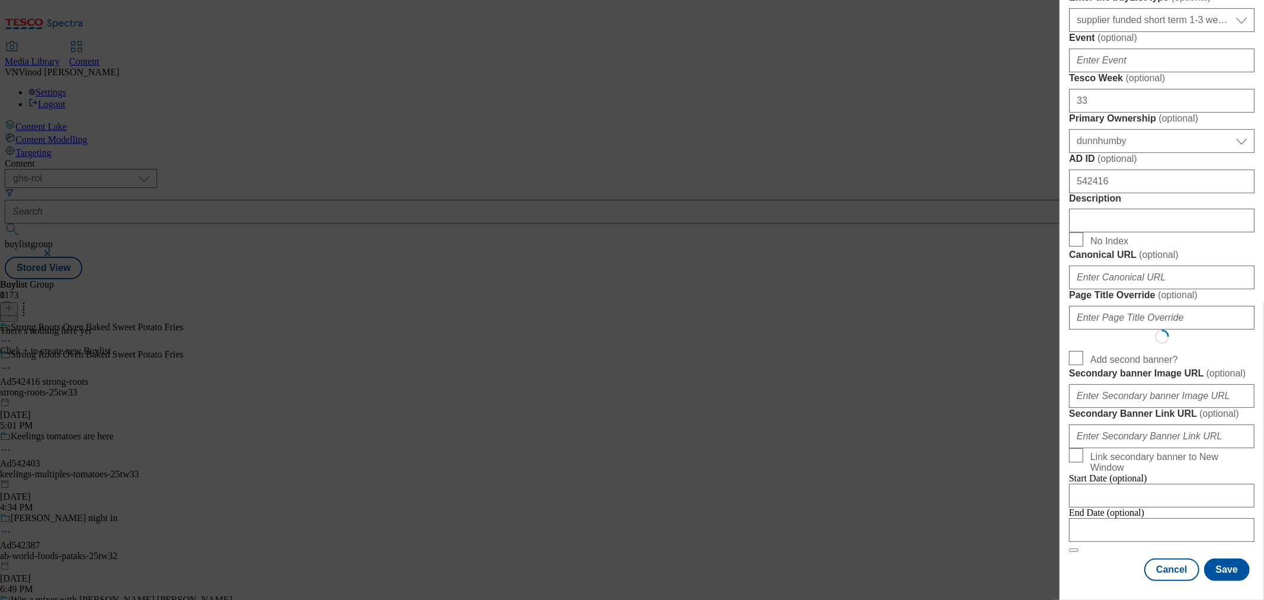
select select "Banner"
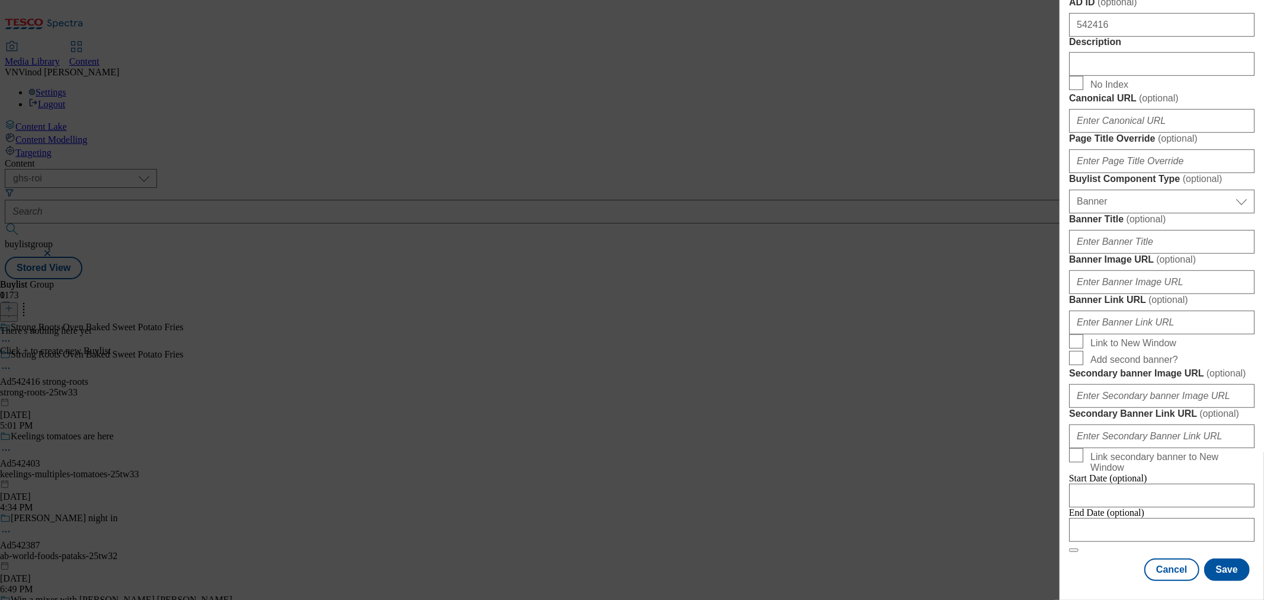
scroll to position [1080, 0]
click at [1138, 518] on input "Modal" at bounding box center [1162, 530] width 186 height 24
select select "2025"
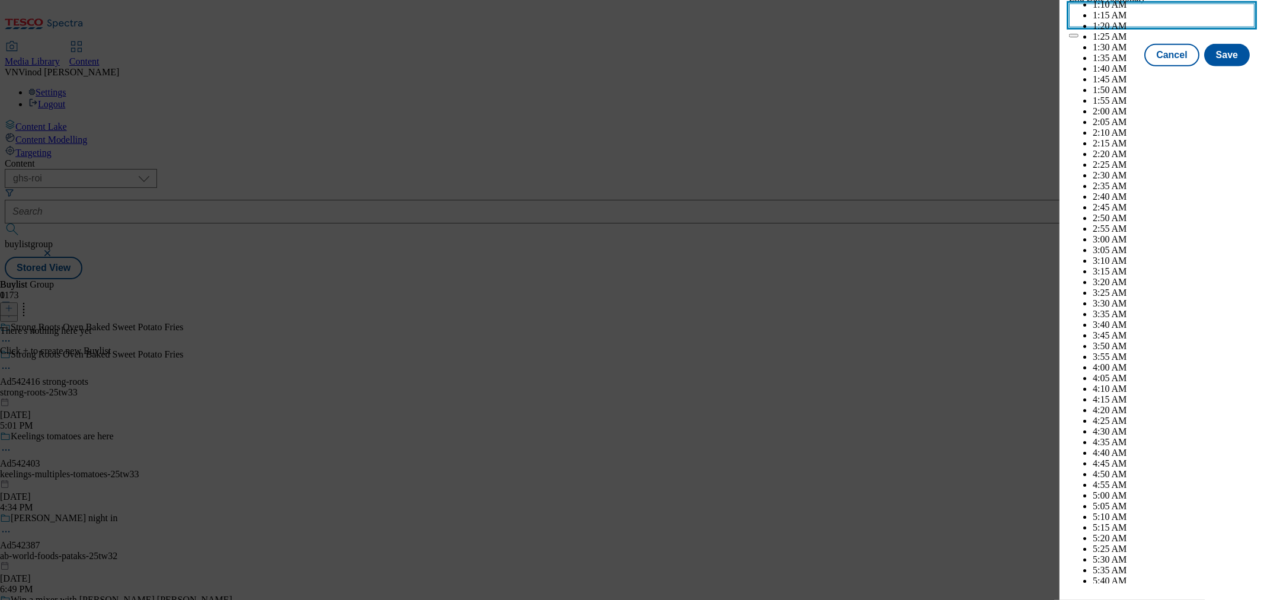
scroll to position [4478, 0]
select select "December"
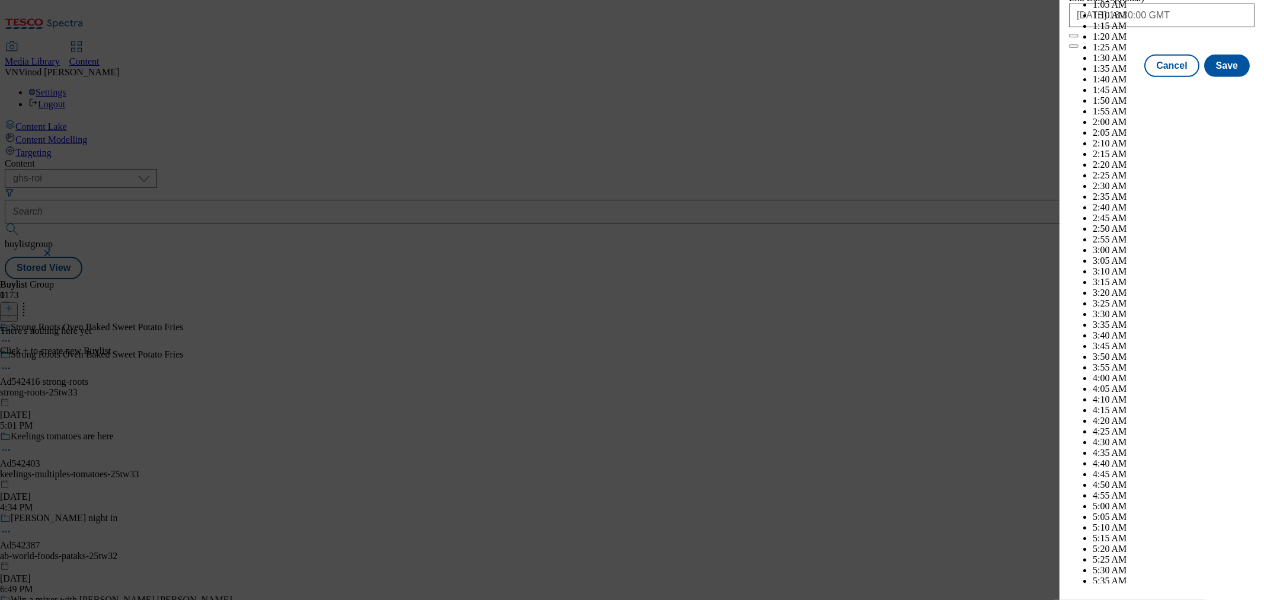
click at [1107, 77] on div "Cancel Save" at bounding box center [1162, 66] width 186 height 23
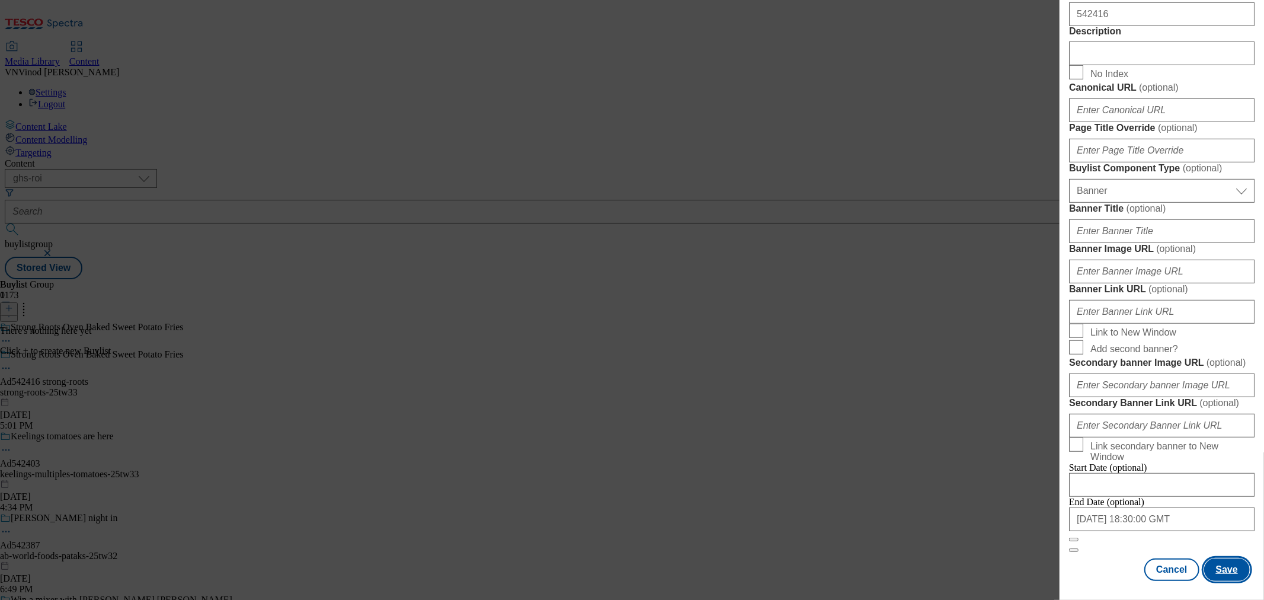
click at [1138, 539] on button "Save" at bounding box center [1228, 569] width 46 height 23
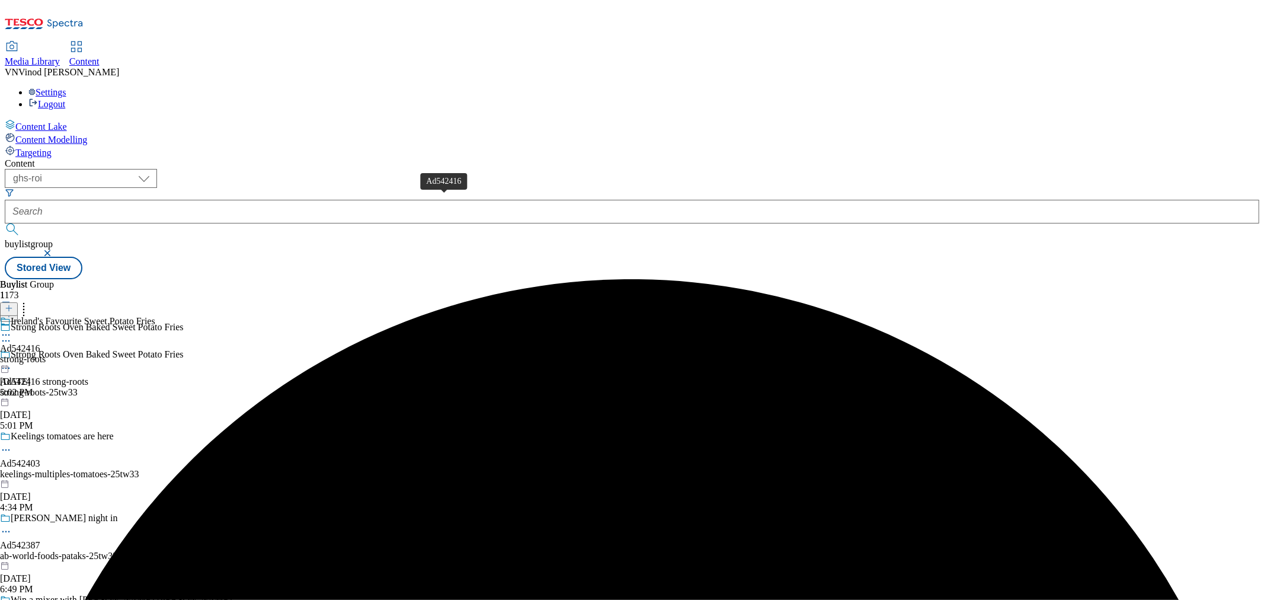
click at [40, 343] on div "Ad542416" at bounding box center [20, 348] width 40 height 11
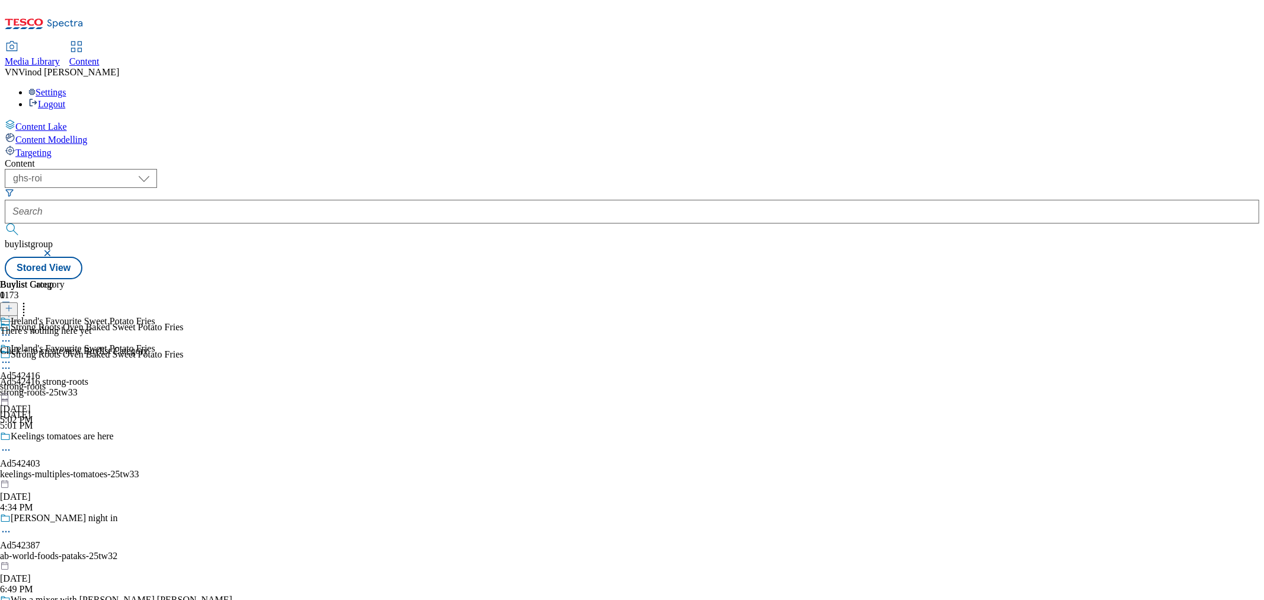
click at [12, 308] on line at bounding box center [9, 308] width 6 height 0
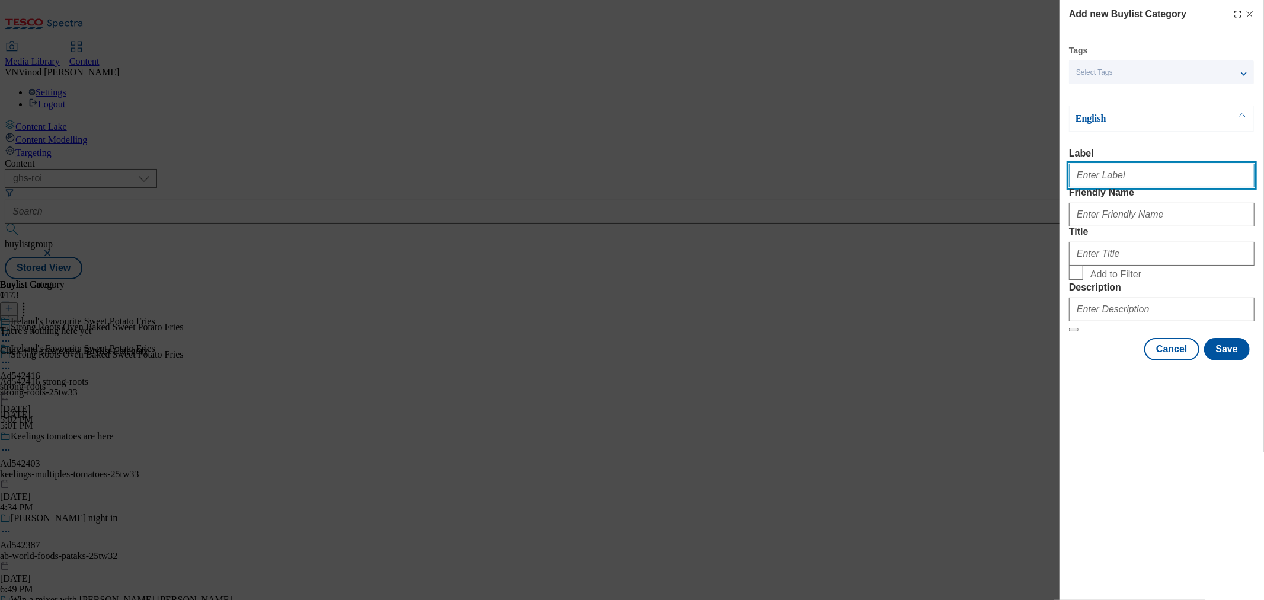
click at [1138, 183] on input "Label" at bounding box center [1162, 176] width 186 height 24
paste input "542416"
type input "Ad542416"
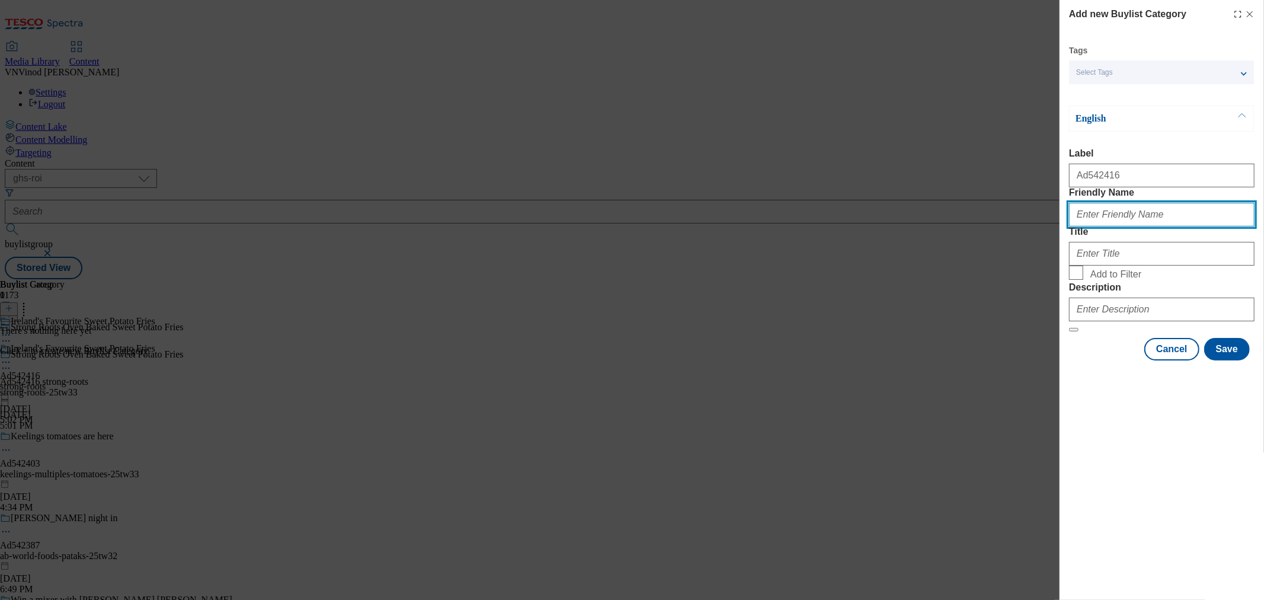
click at [1124, 226] on input "Friendly Name" at bounding box center [1162, 215] width 186 height 24
paste input "strong-roots"
type input "strong-roots"
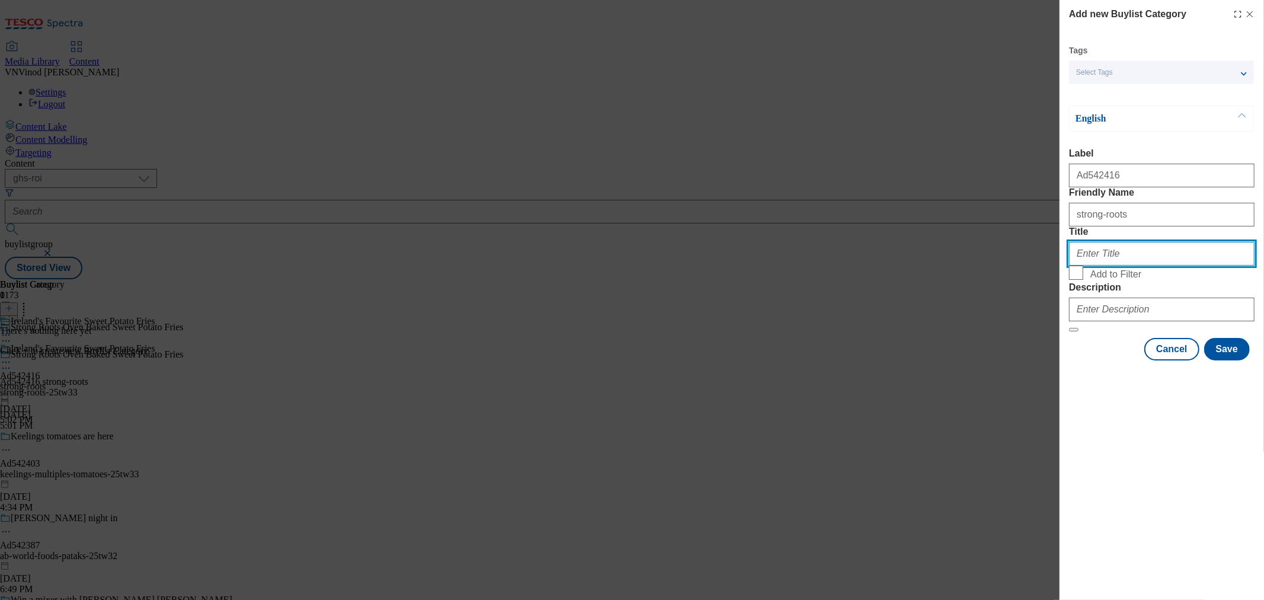
click at [1127, 266] on input "Title" at bounding box center [1162, 254] width 186 height 24
paste input "Strong Roots ROI"
type input "Strong Roots ROI"
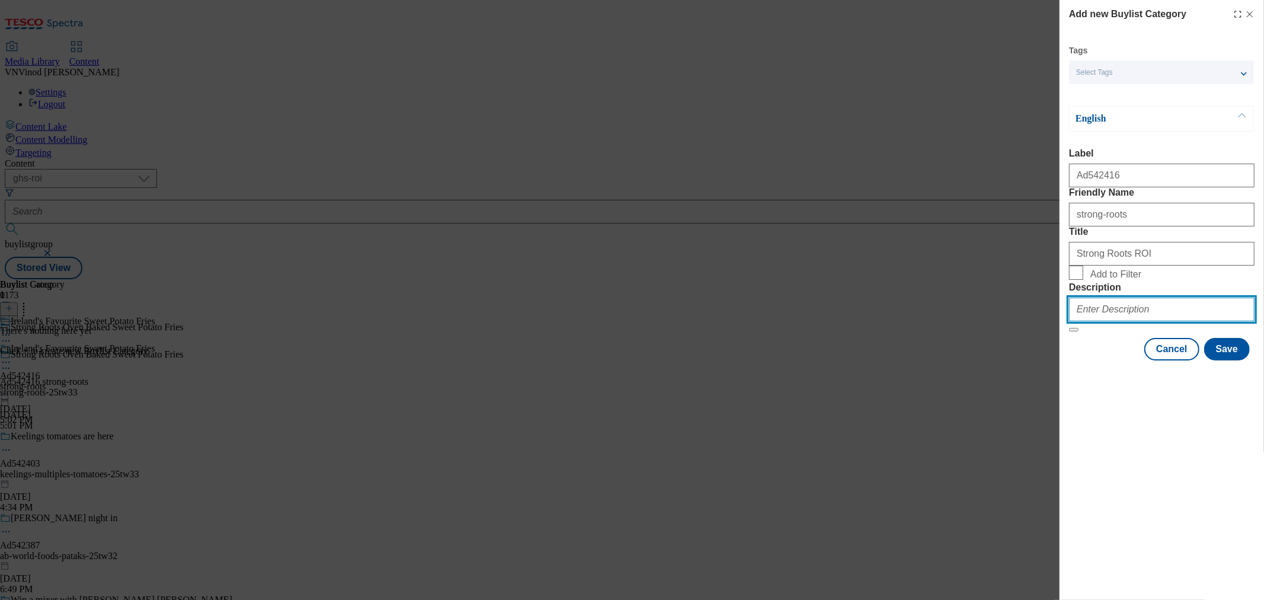
click at [1115, 321] on input "Description" at bounding box center [1162, 310] width 186 height 24
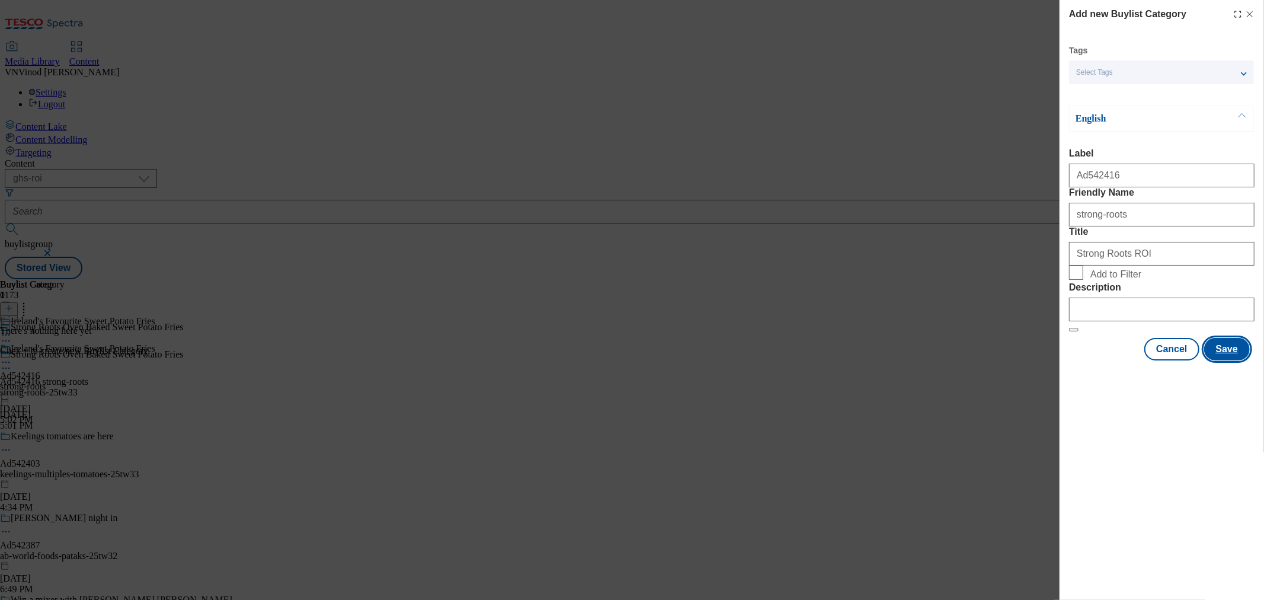
click at [1138, 360] on button "Save" at bounding box center [1228, 349] width 46 height 23
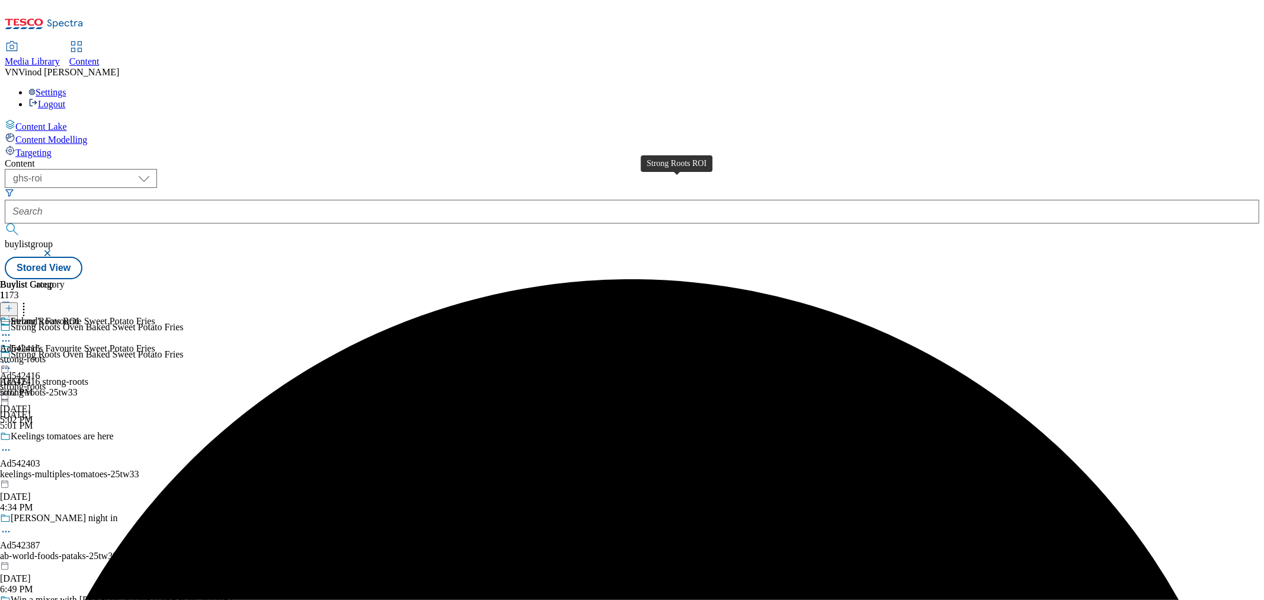
click at [79, 316] on div "Strong Roots ROI" at bounding box center [45, 321] width 69 height 11
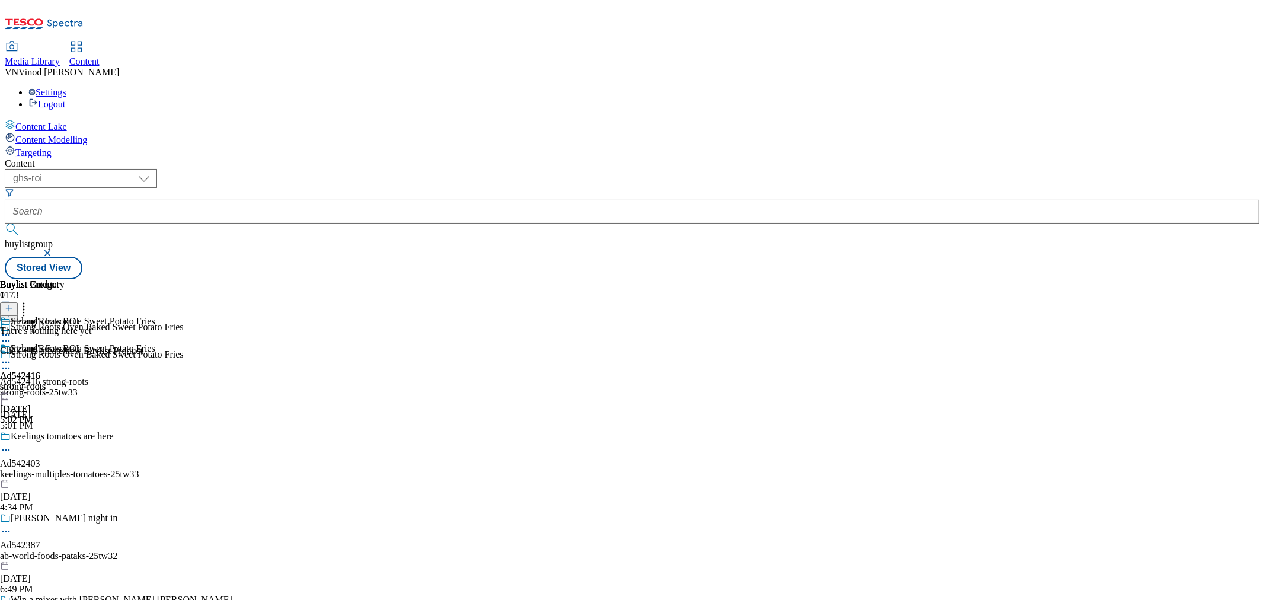
click at [18, 302] on button at bounding box center [9, 309] width 18 height 14
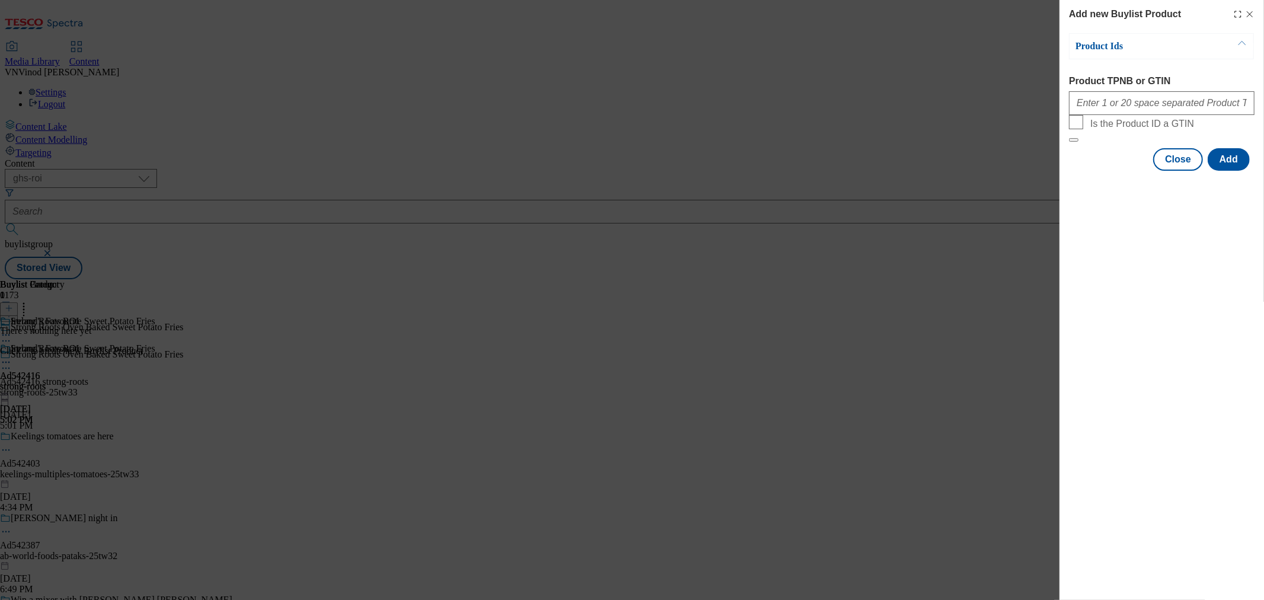
click at [1126, 115] on div "Modal" at bounding box center [1162, 101] width 186 height 28
click at [1133, 113] on input "Product TPNB or GTIN" at bounding box center [1162, 103] width 186 height 24
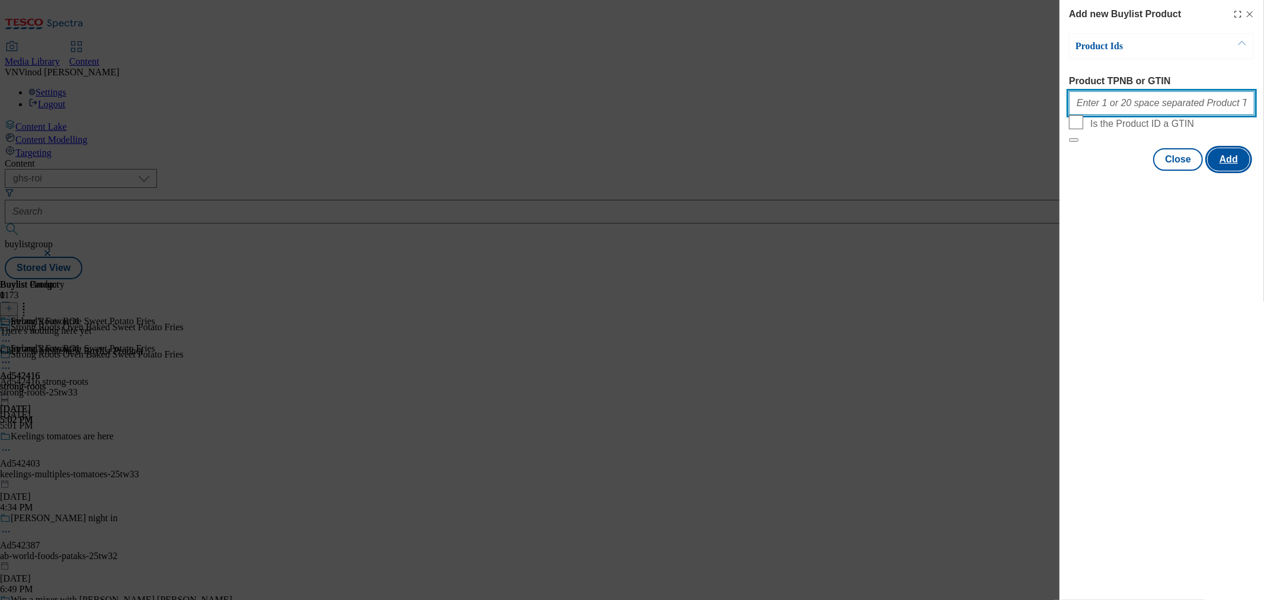
paste input "81124358"
type input "81124358"
click at [1138, 171] on button "Add" at bounding box center [1229, 159] width 42 height 23
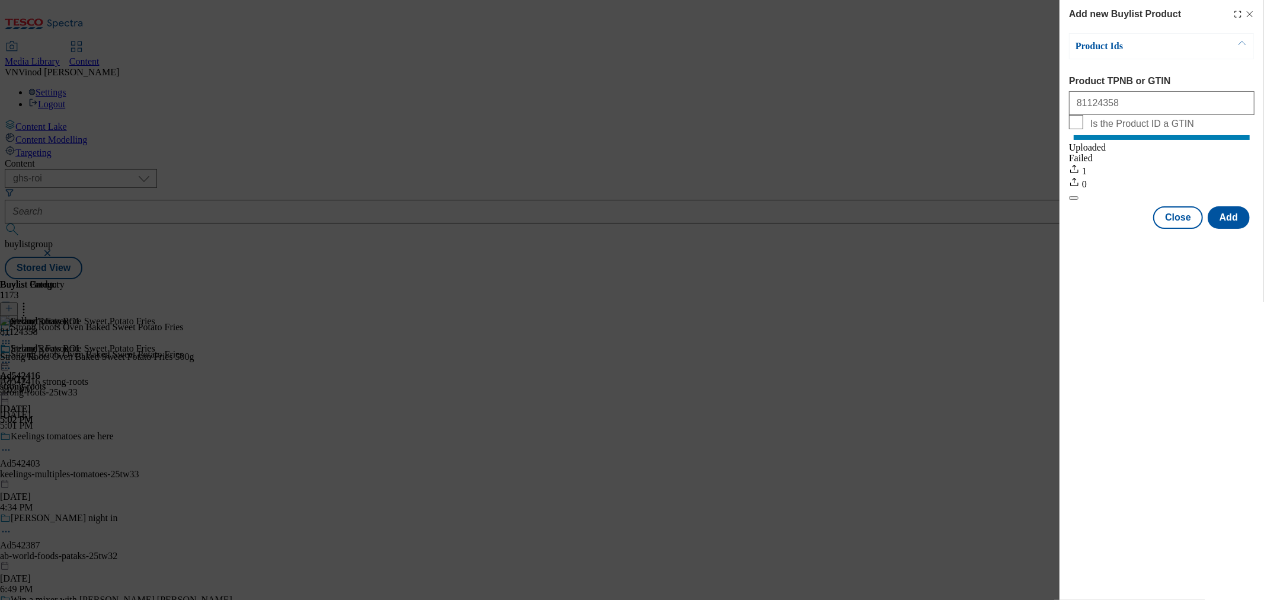
click at [1138, 14] on icon "Modal" at bounding box center [1250, 13] width 9 height 9
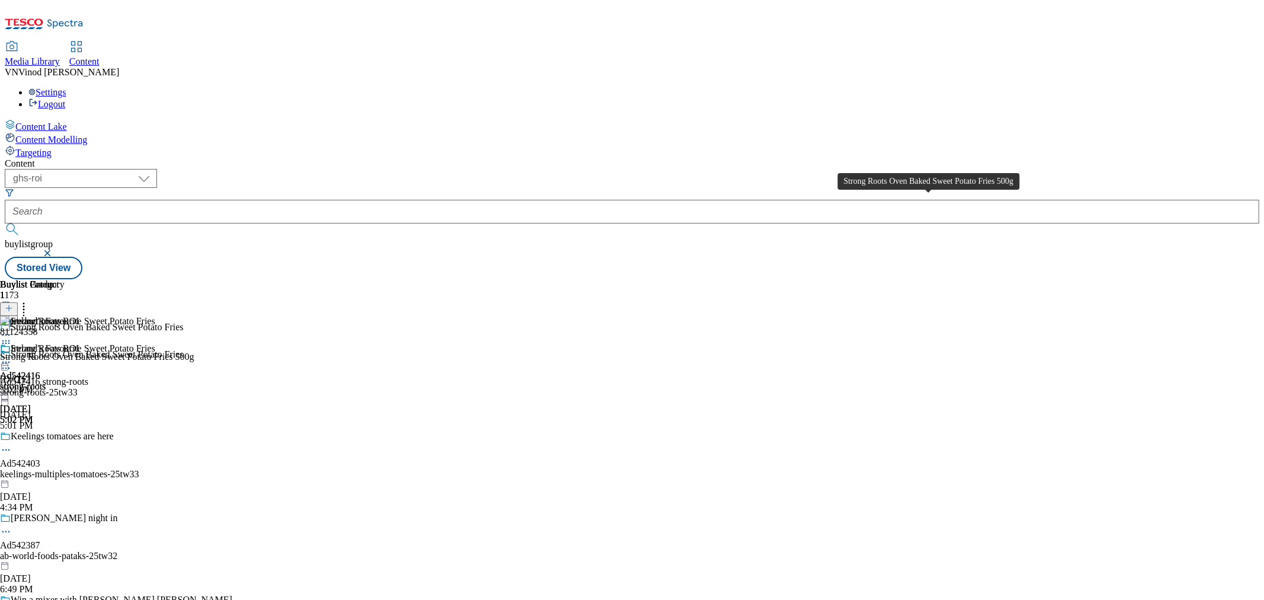
click at [194, 352] on div "Strong Roots Oven Baked Sweet Potato Fries 500g" at bounding box center [97, 357] width 194 height 11
copy div "Strong Roots Oven Baked Sweet Potato Fries 500g"
click at [12, 362] on icon at bounding box center [6, 368] width 12 height 12
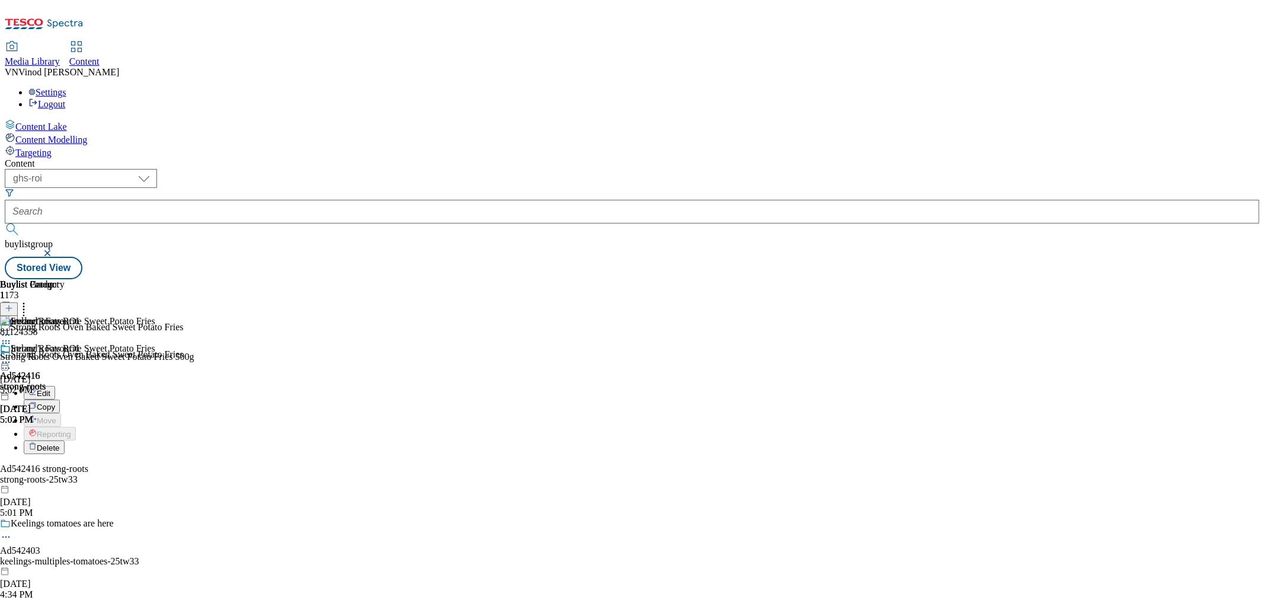
click at [55, 386] on button "Edit" at bounding box center [39, 393] width 31 height 14
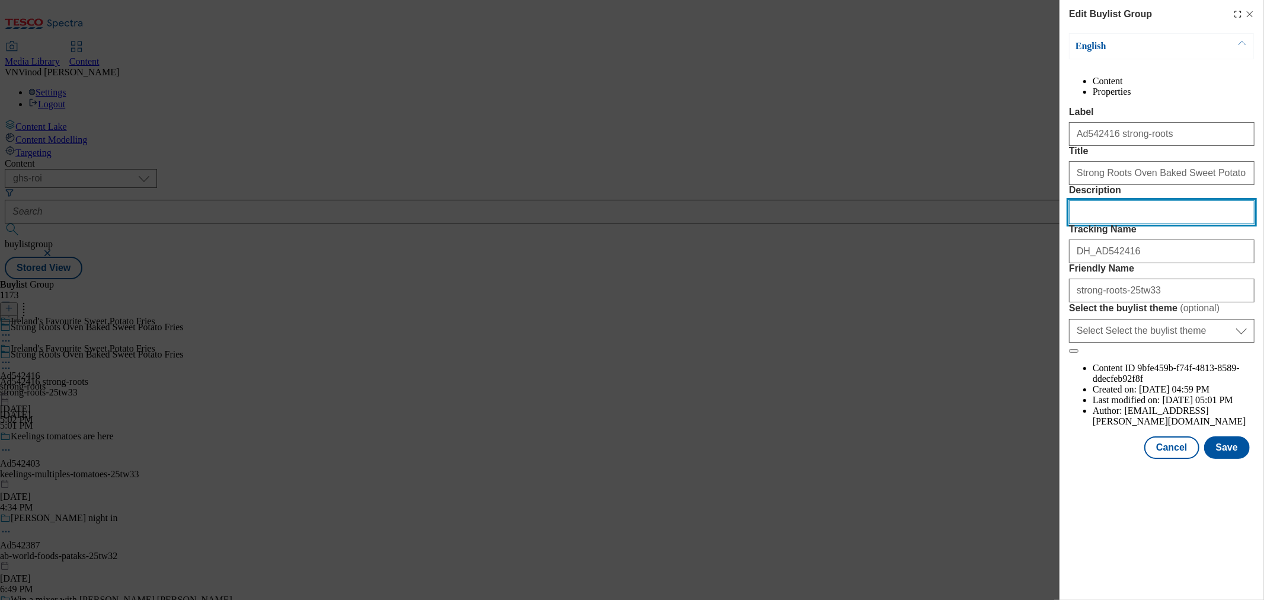
click at [1129, 224] on input "Description" at bounding box center [1162, 212] width 186 height 24
paste input "Strong Roots Oven Baked Sweet Potato Fries 500g"
type input "Strong Roots Oven Baked Sweet Potato Fries 500g"
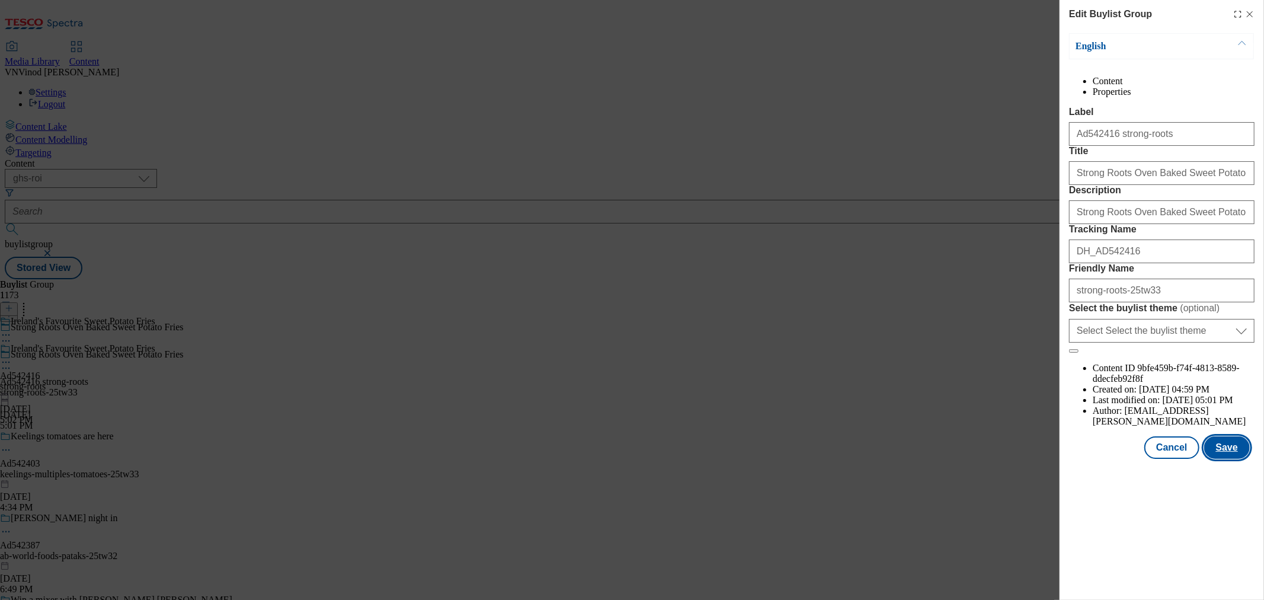
click at [1138, 459] on button "Save" at bounding box center [1228, 447] width 46 height 23
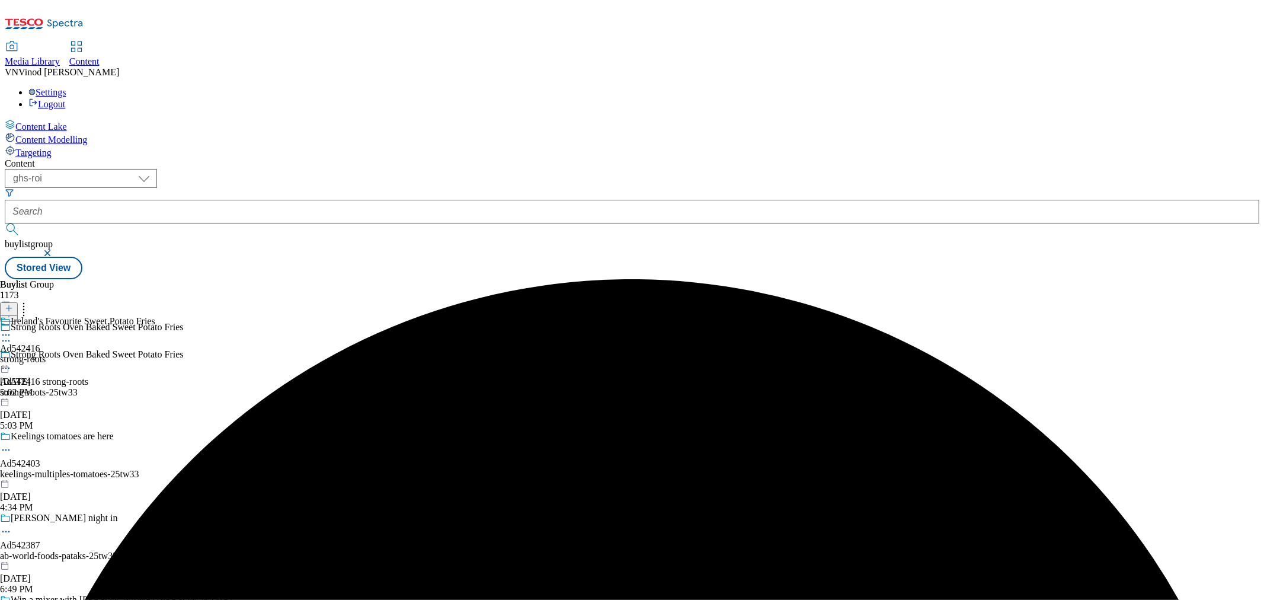
click at [12, 329] on icon at bounding box center [6, 335] width 12 height 12
click at [155, 353] on li "Edit" at bounding box center [90, 360] width 132 height 14
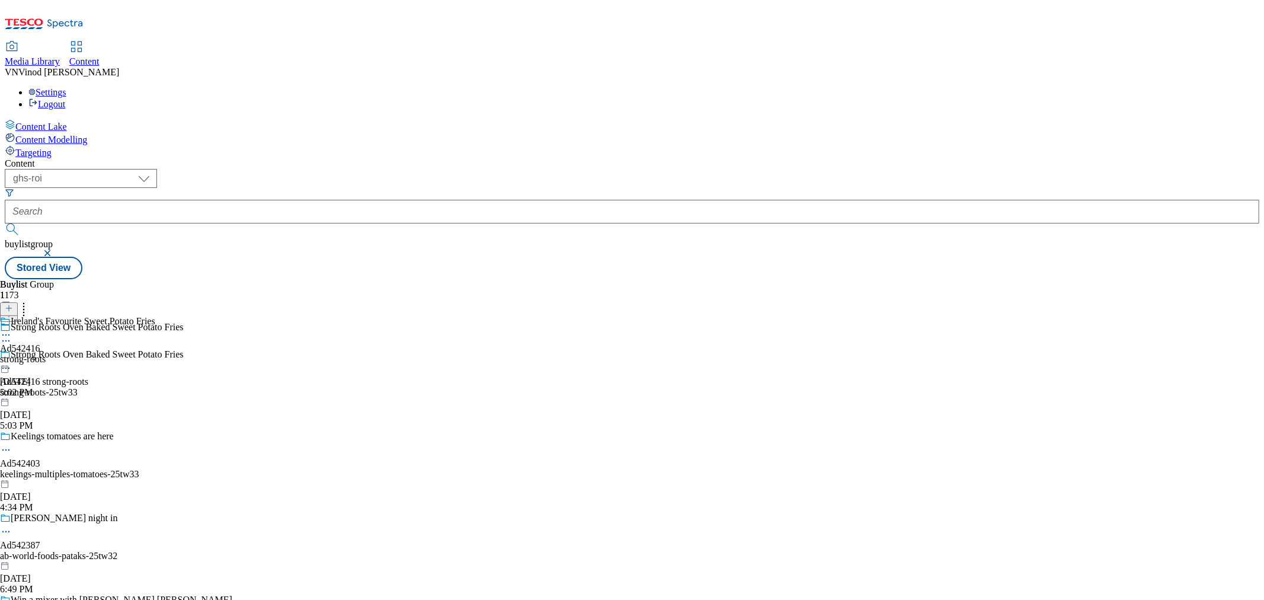
click at [12, 329] on icon at bounding box center [6, 335] width 12 height 12
click at [55, 353] on button "Edit" at bounding box center [39, 360] width 31 height 14
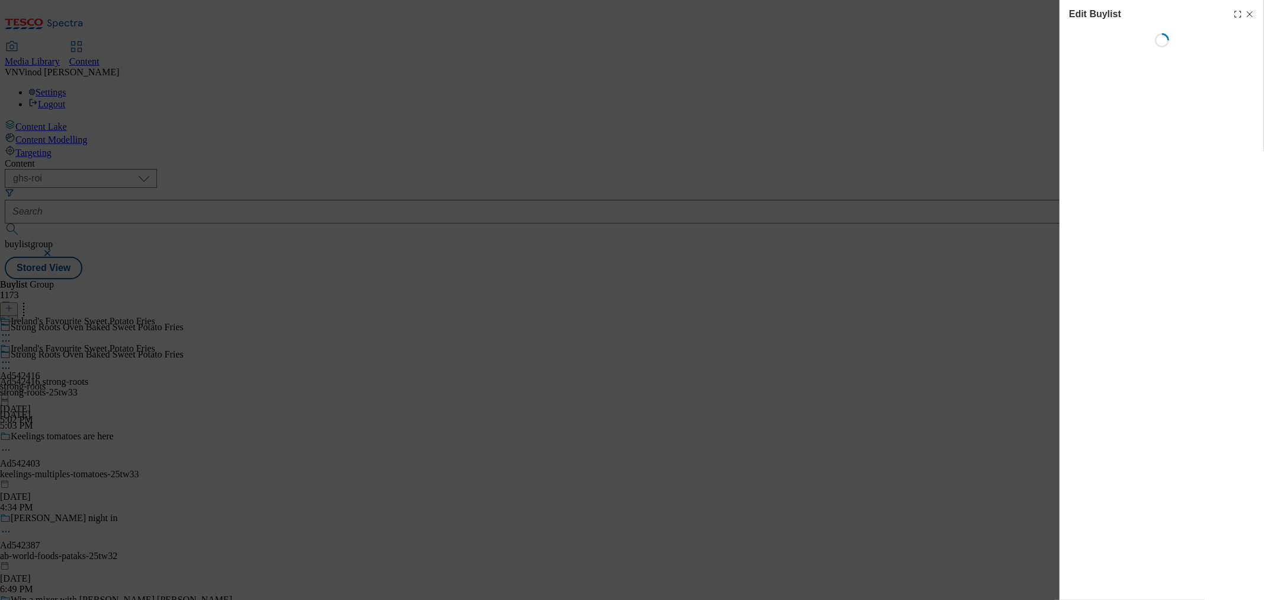
select select "tactical"
select select "supplier funded short term 1-3 weeks"
select select "dunnhumby"
select select "Banner"
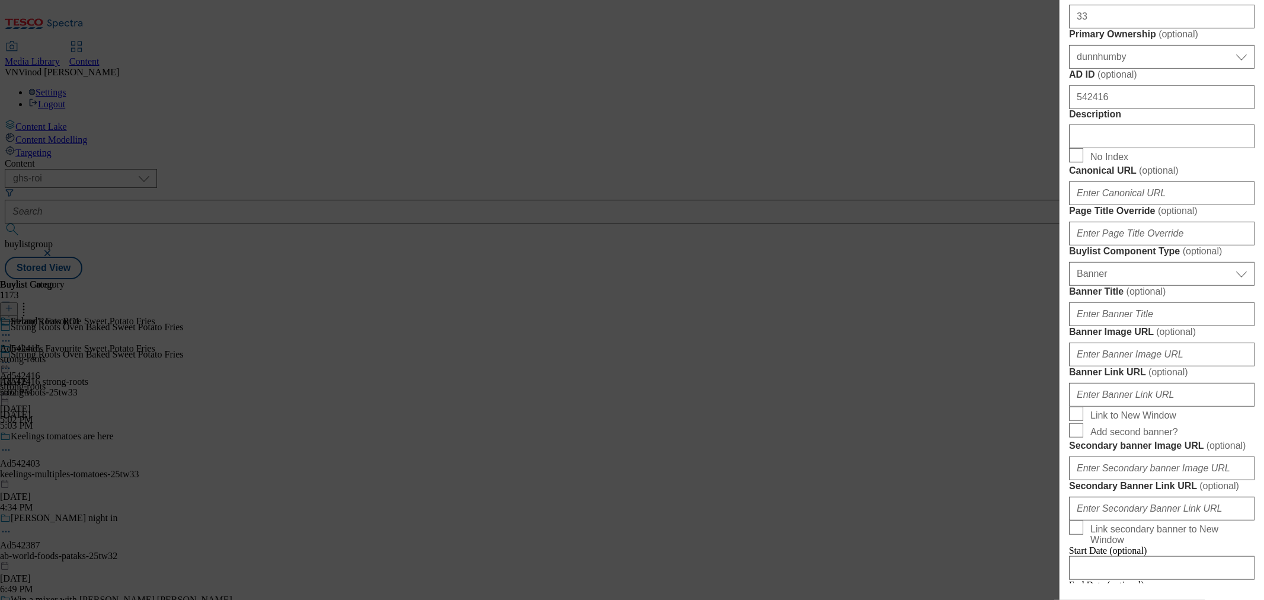
scroll to position [526, 0]
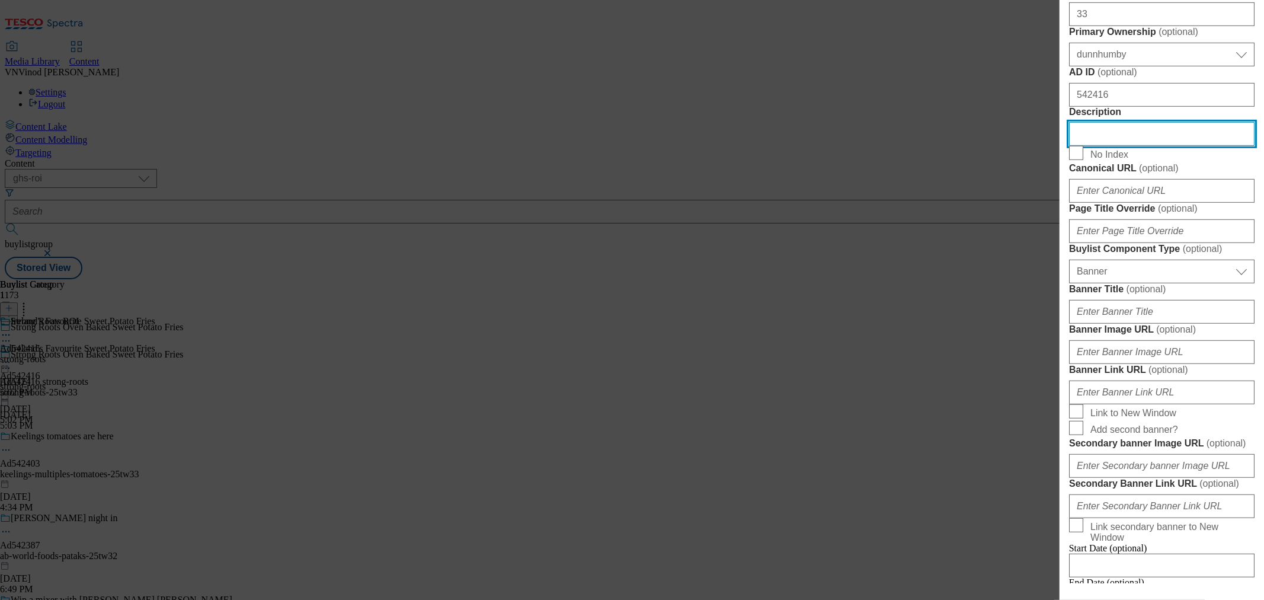
click at [1138, 146] on input "Description" at bounding box center [1162, 134] width 186 height 24
paste input "Strong Roots Oven Baked Sweet Potato Fries 500g"
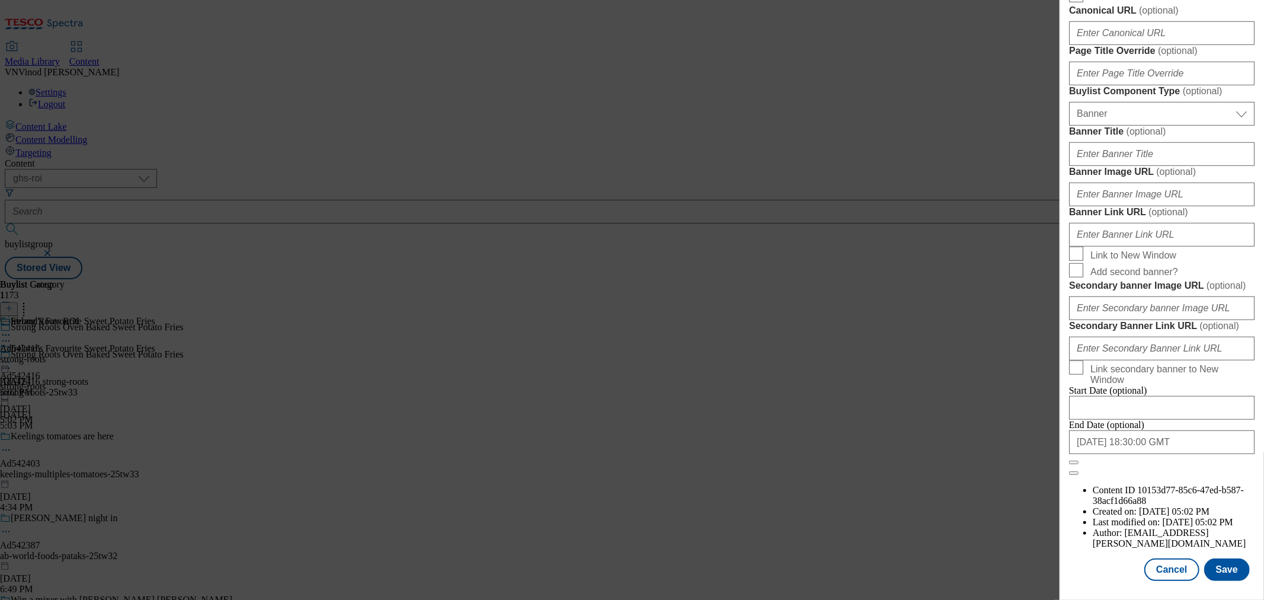
scroll to position [1132, 0]
type input "Strong Roots Oven Baked Sweet Potato Fries 500g"
click at [1138, 539] on button "Save" at bounding box center [1228, 569] width 46 height 23
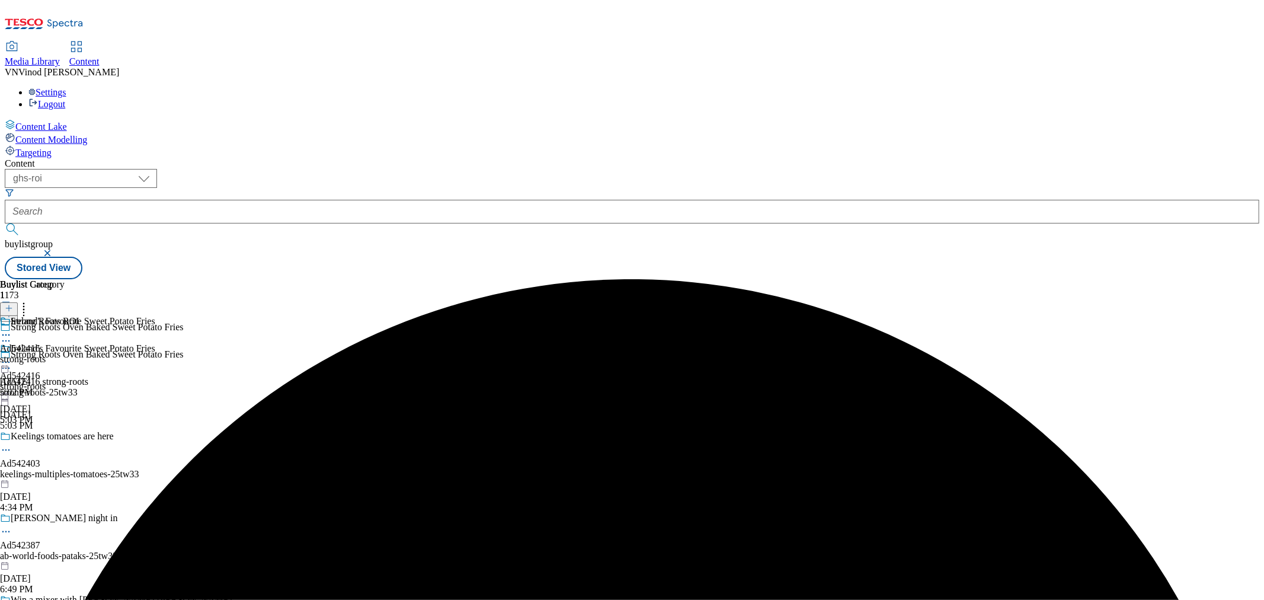
click at [12, 329] on icon at bounding box center [6, 335] width 12 height 12
click at [55, 353] on button "Edit" at bounding box center [39, 360] width 31 height 14
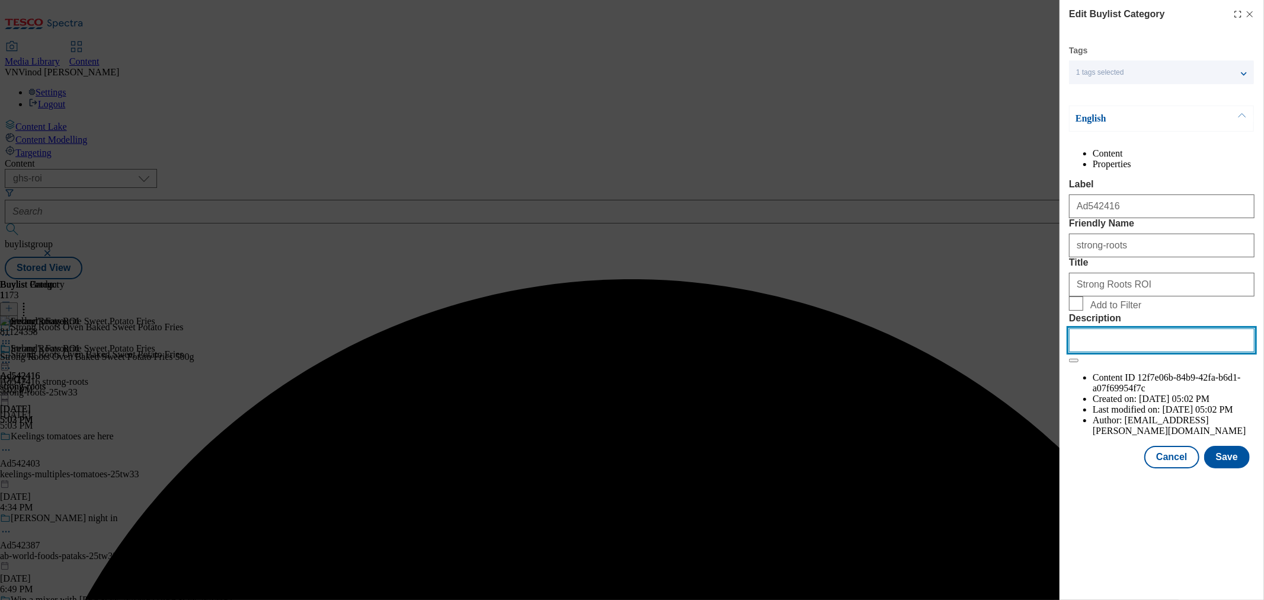
click at [1104, 352] on input "Description" at bounding box center [1162, 340] width 186 height 24
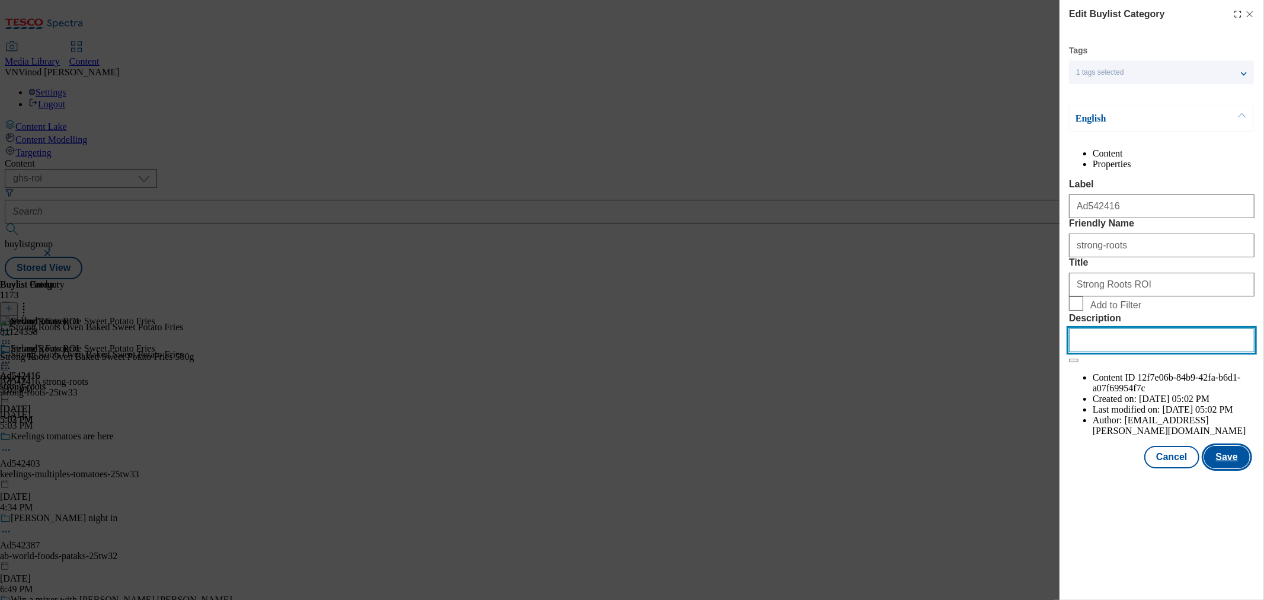
paste input "Strong Roots Oven Baked Sweet Potato Fries 500g"
type input "Strong Roots Oven Baked Sweet Potato Fries 500g"
click at [1138, 468] on button "Save" at bounding box center [1228, 457] width 46 height 23
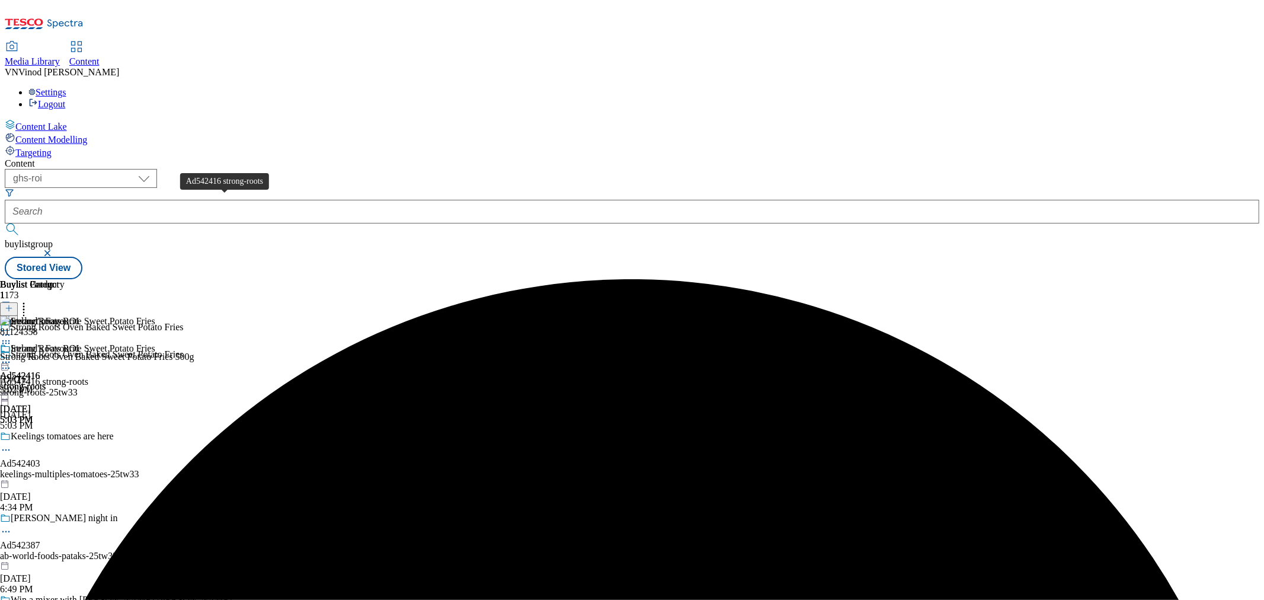
click at [88, 376] on div "Ad542416 strong-roots" at bounding box center [44, 381] width 88 height 11
